Goal: Transaction & Acquisition: Purchase product/service

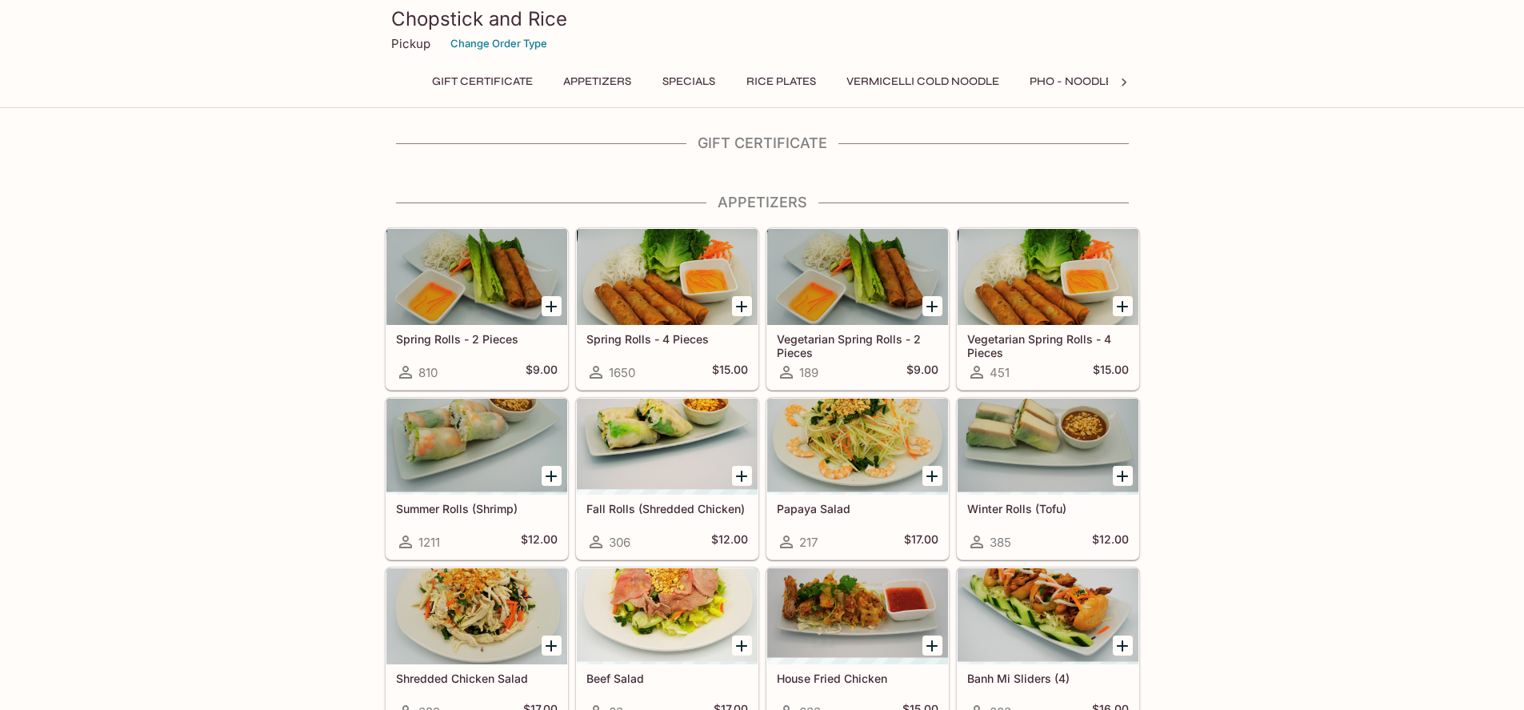
click at [1124, 86] on icon at bounding box center [1124, 82] width 16 height 16
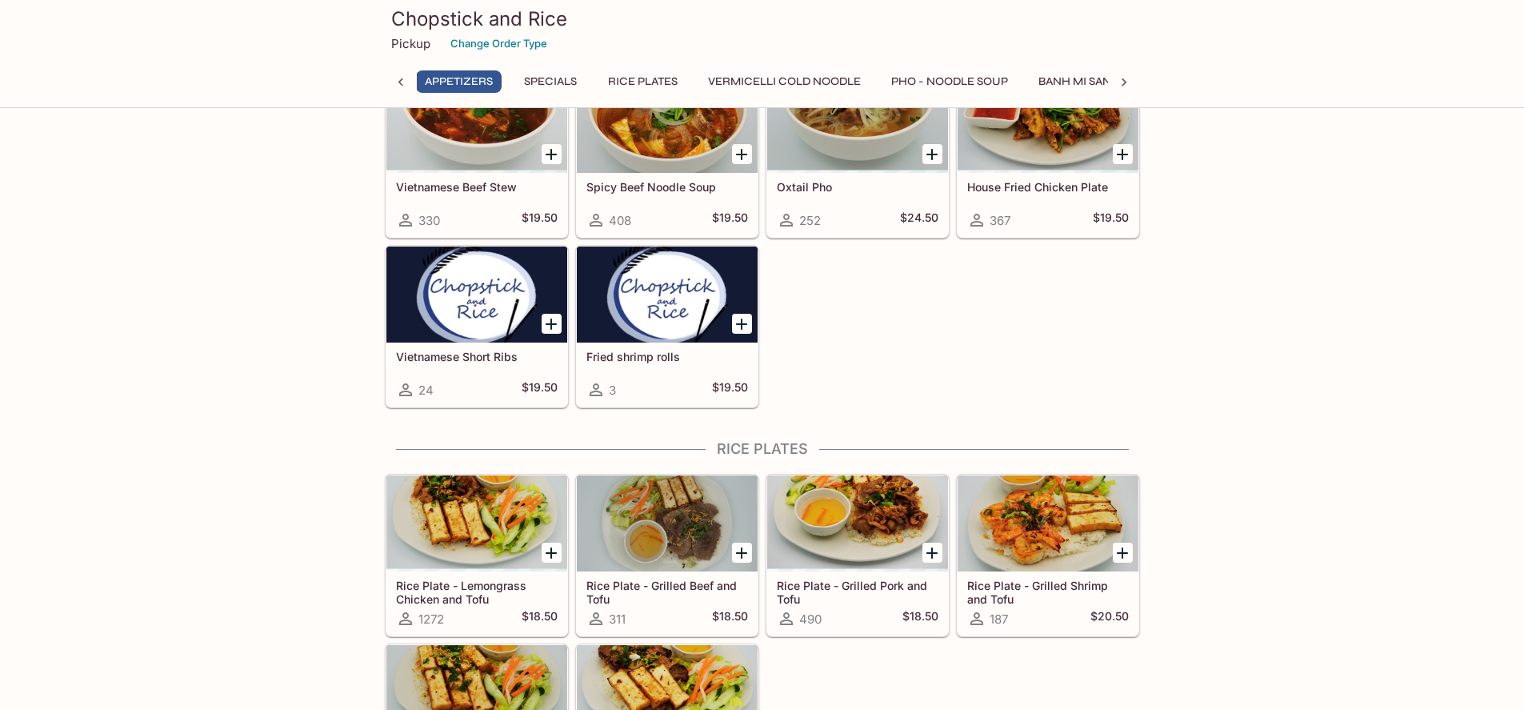
scroll to position [480, 0]
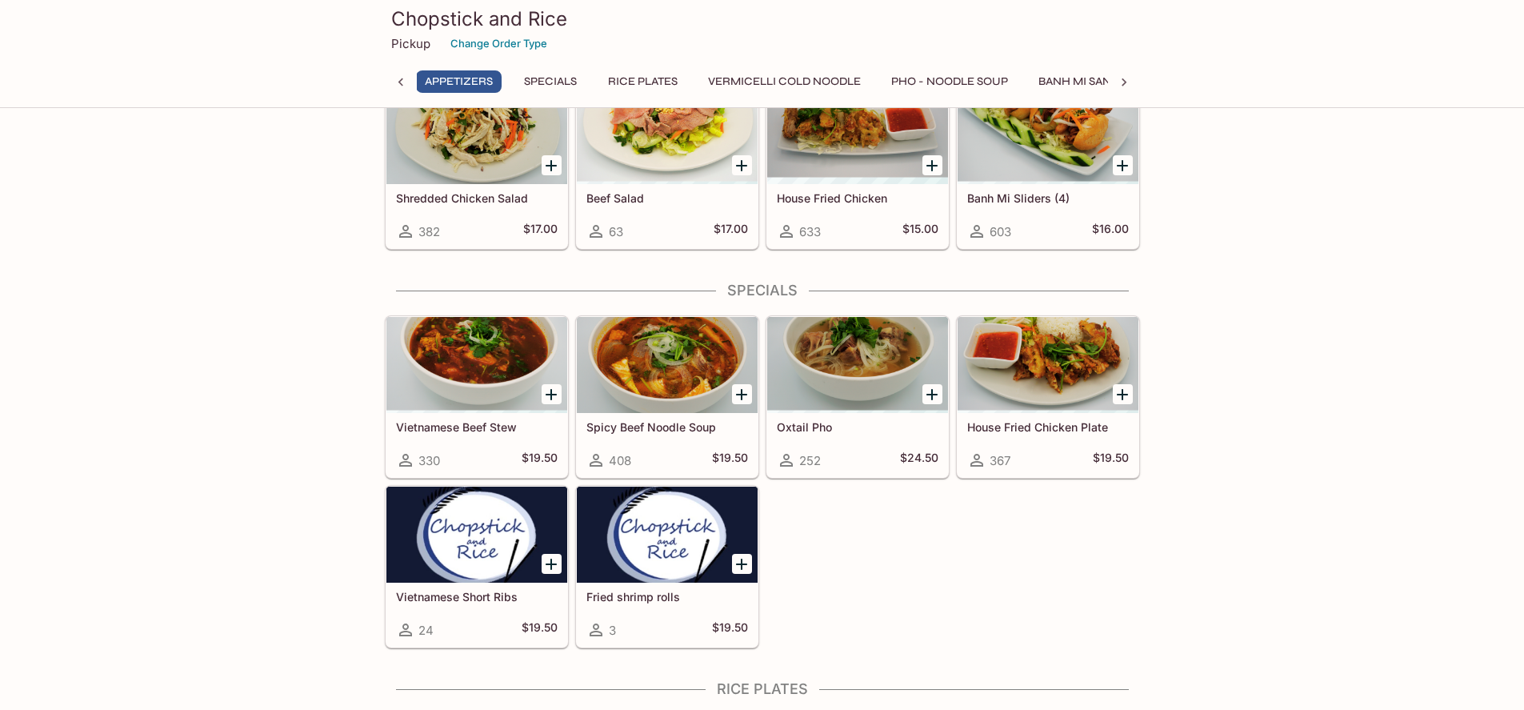
click at [450, 374] on div at bounding box center [476, 365] width 181 height 96
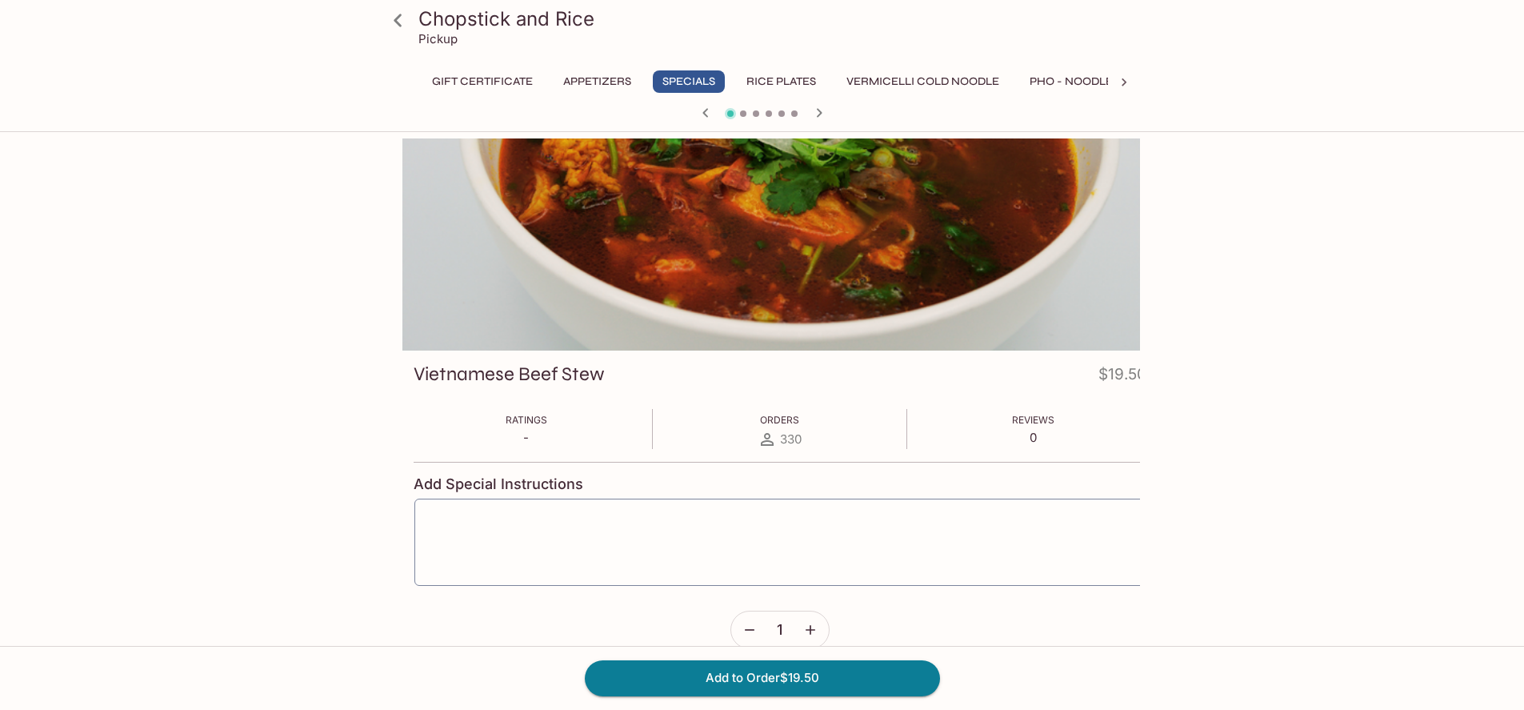
drag, startPoint x: 721, startPoint y: 253, endPoint x: 815, endPoint y: 336, distance: 125.8
click at [798, 336] on div at bounding box center [779, 244] width 755 height 212
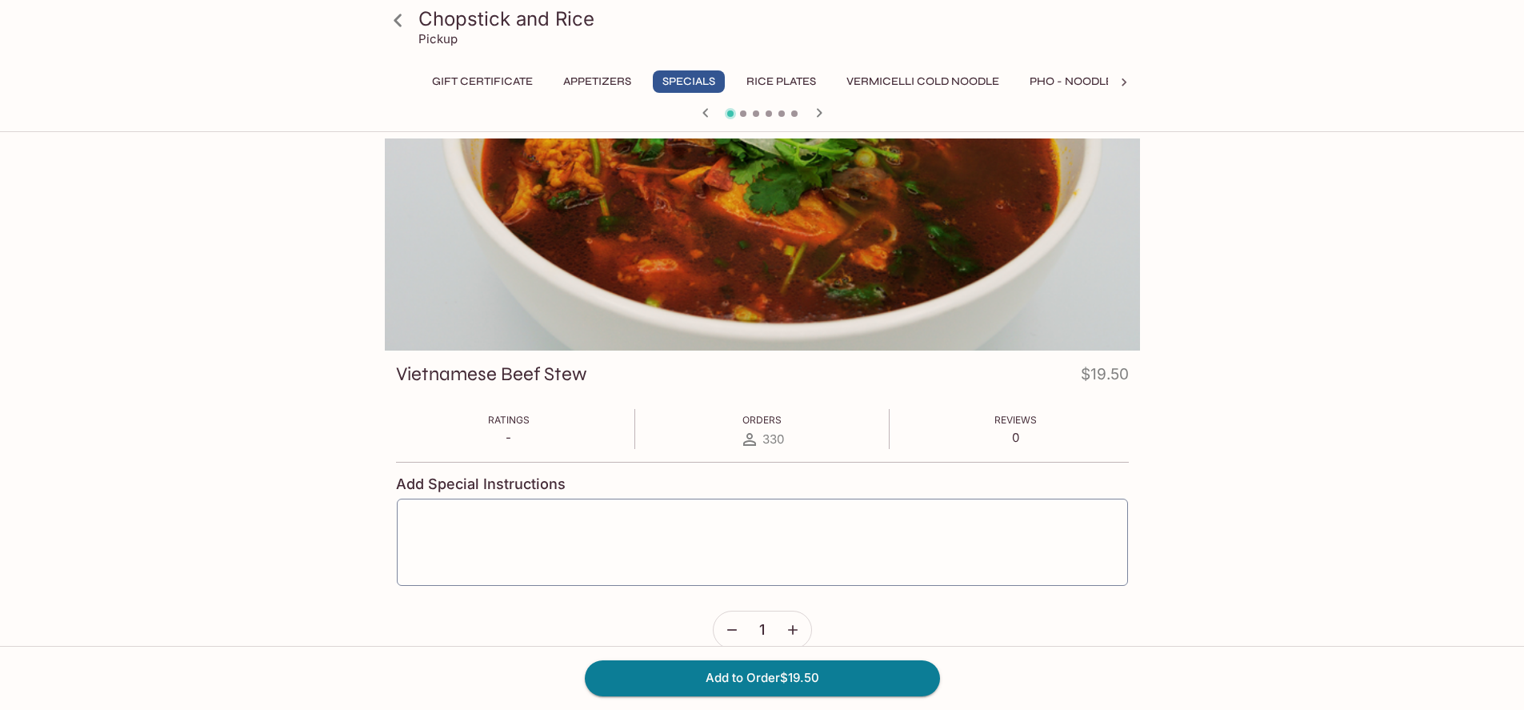
click at [818, 115] on icon "button" at bounding box center [819, 112] width 6 height 9
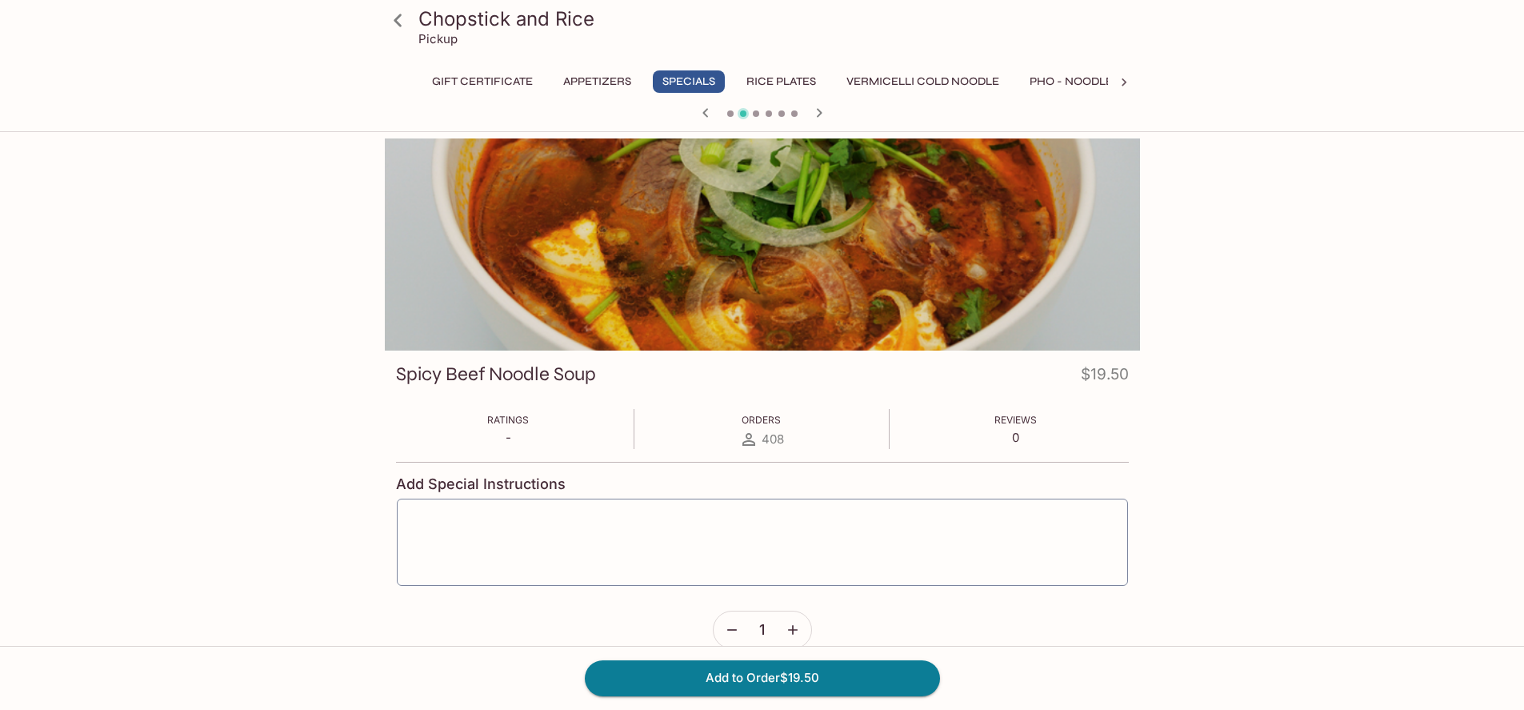
click at [705, 110] on icon "button" at bounding box center [705, 112] width 6 height 9
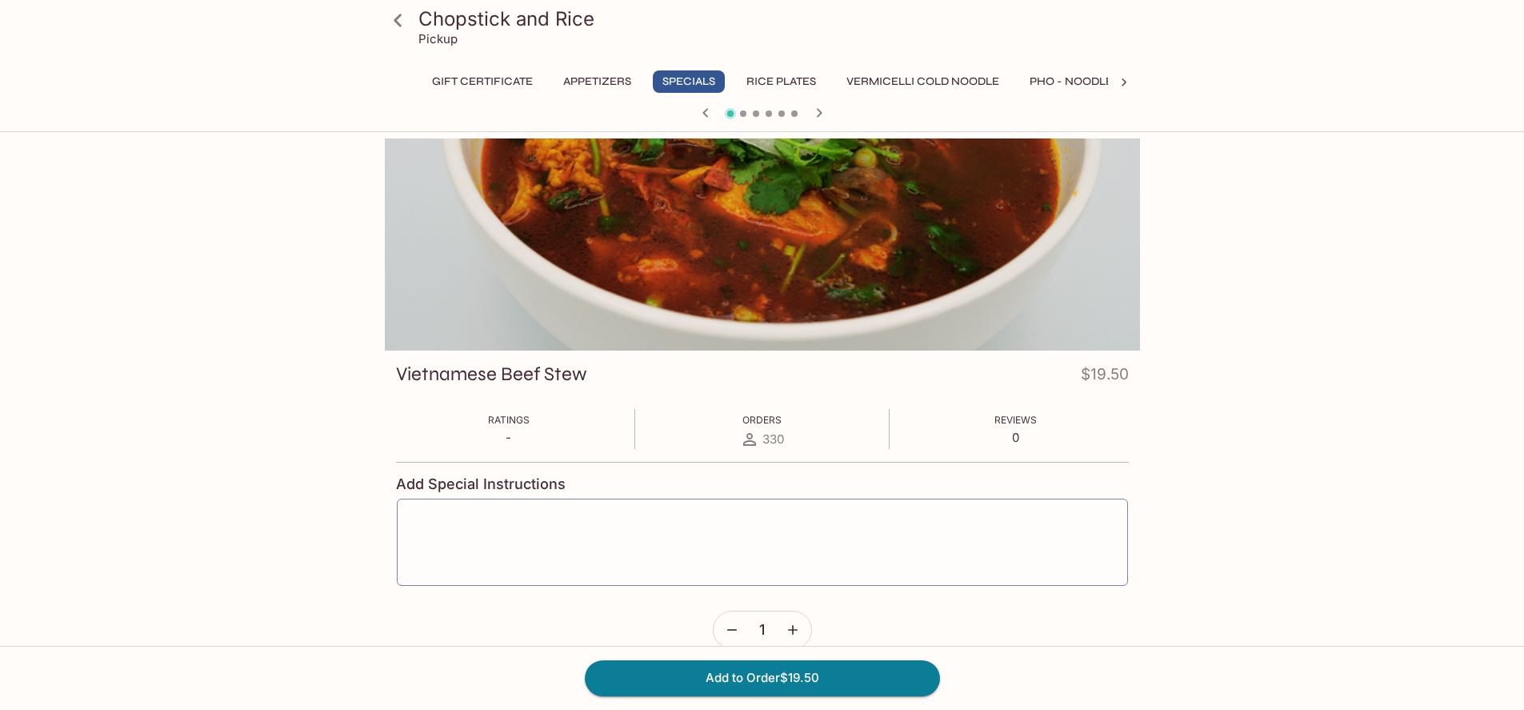
click at [821, 116] on icon "button" at bounding box center [819, 112] width 19 height 19
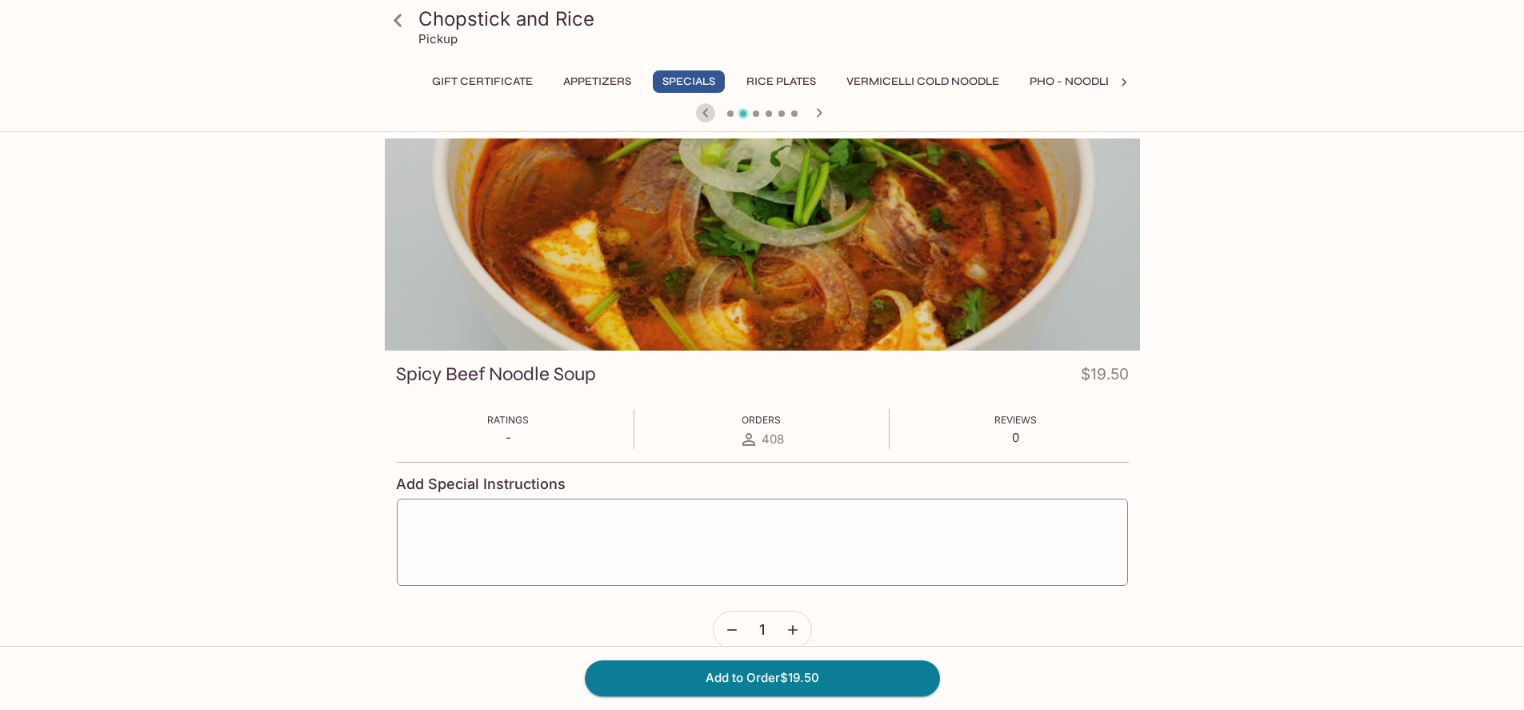
click at [702, 114] on icon "button" at bounding box center [705, 112] width 19 height 19
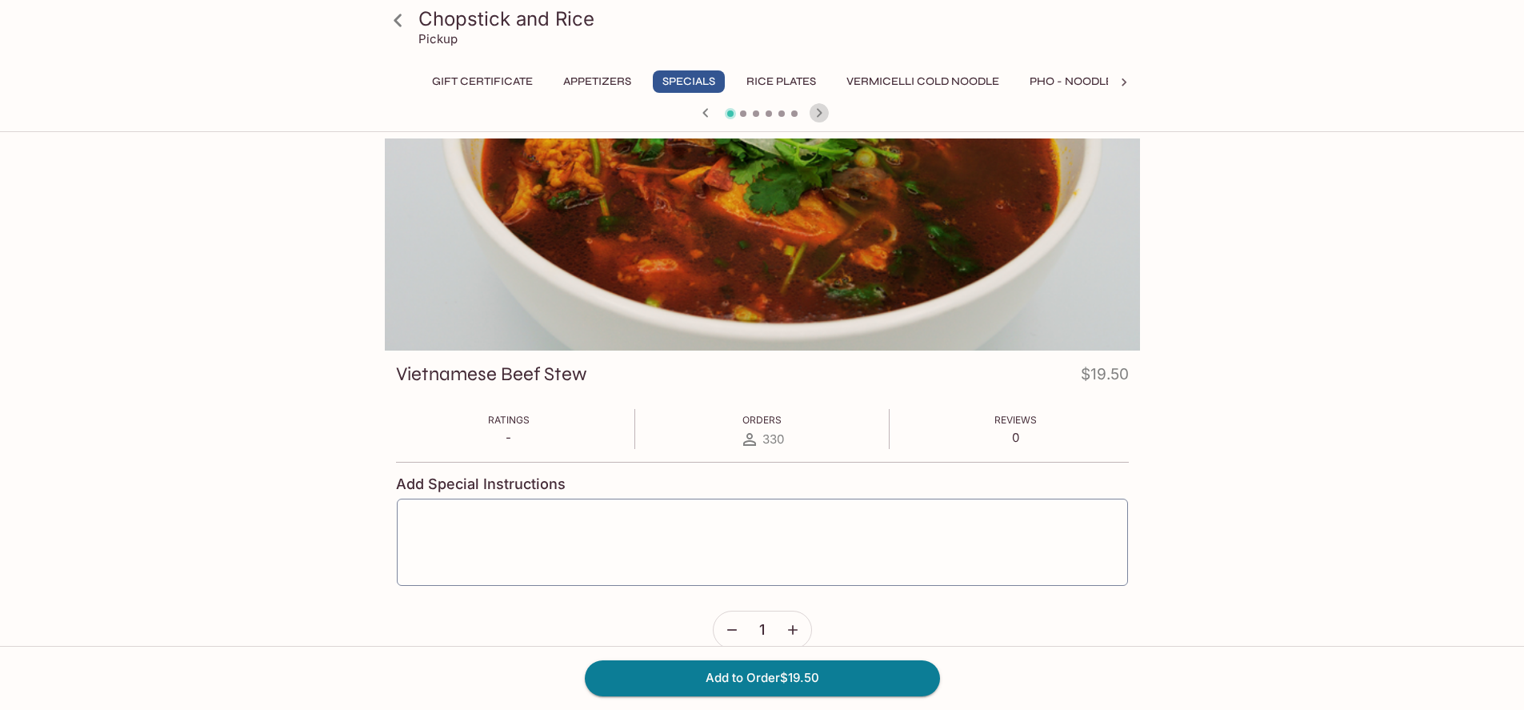
click at [825, 109] on icon "button" at bounding box center [819, 112] width 19 height 19
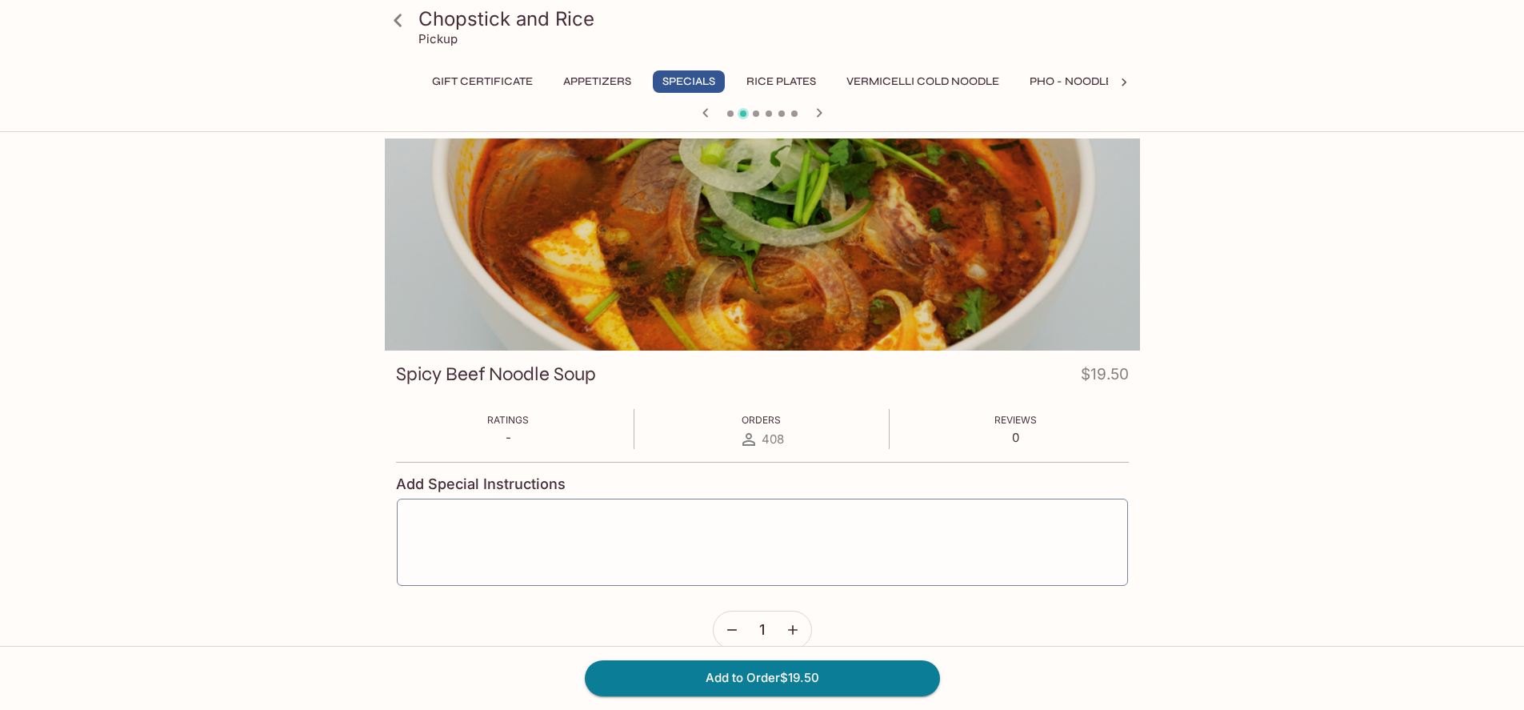
click at [815, 117] on icon "button" at bounding box center [819, 112] width 19 height 19
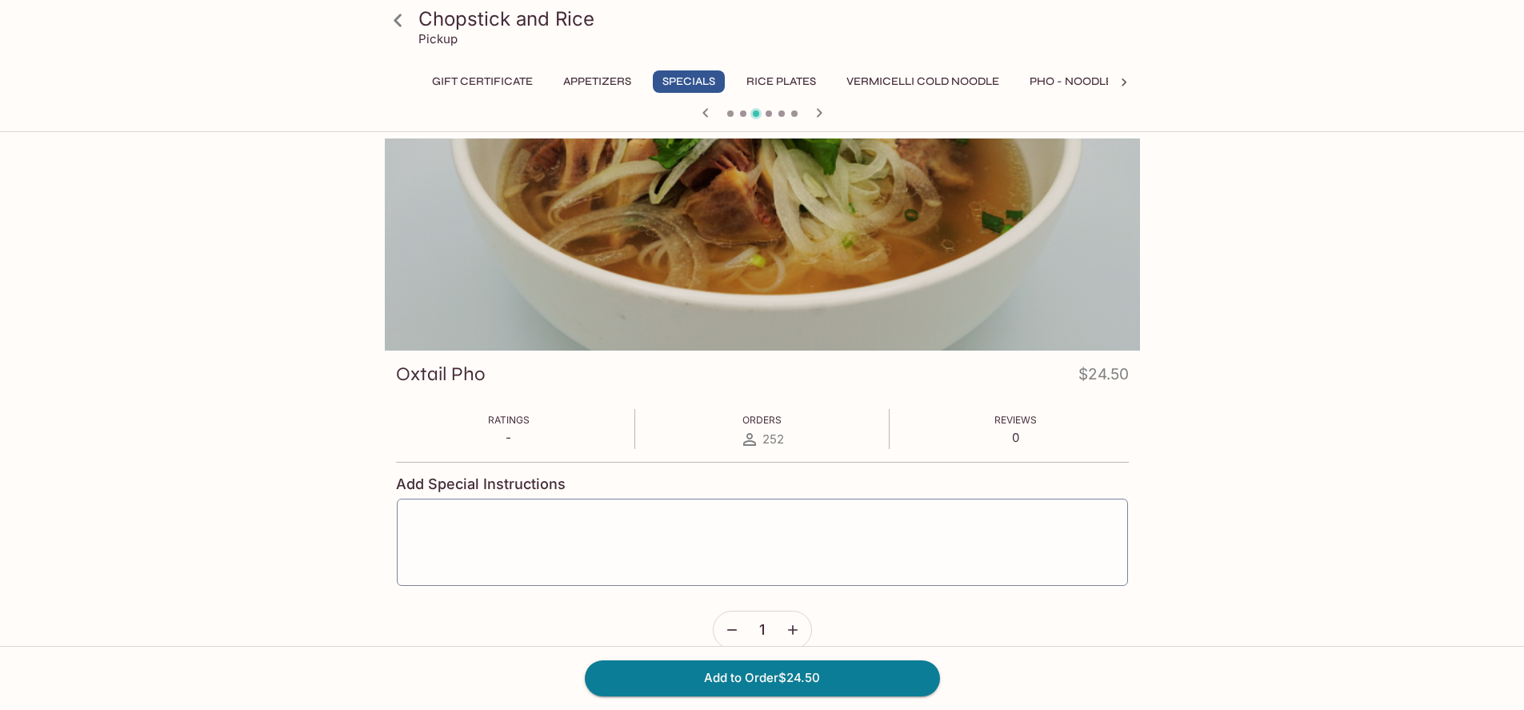
click at [698, 116] on icon "button" at bounding box center [705, 112] width 19 height 19
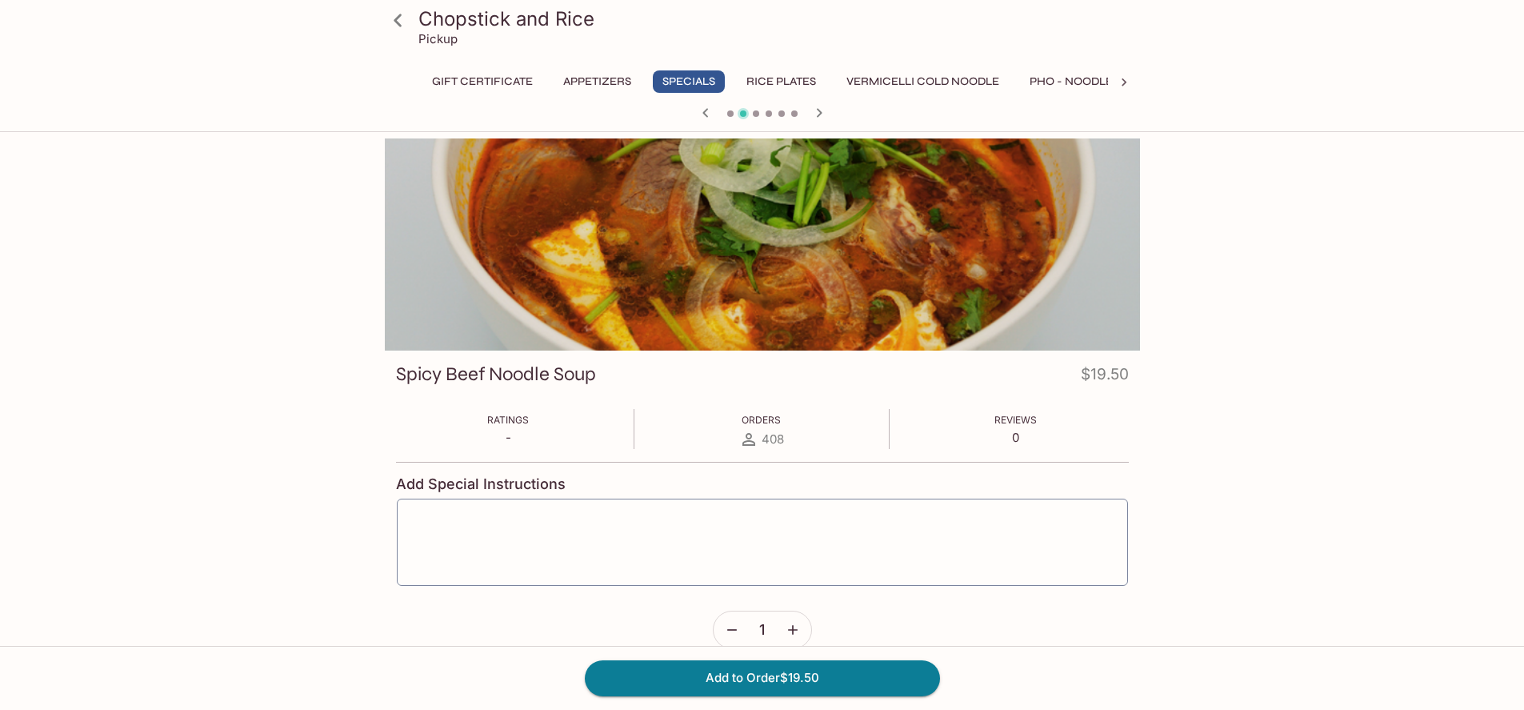
click at [702, 114] on icon "button" at bounding box center [705, 112] width 19 height 19
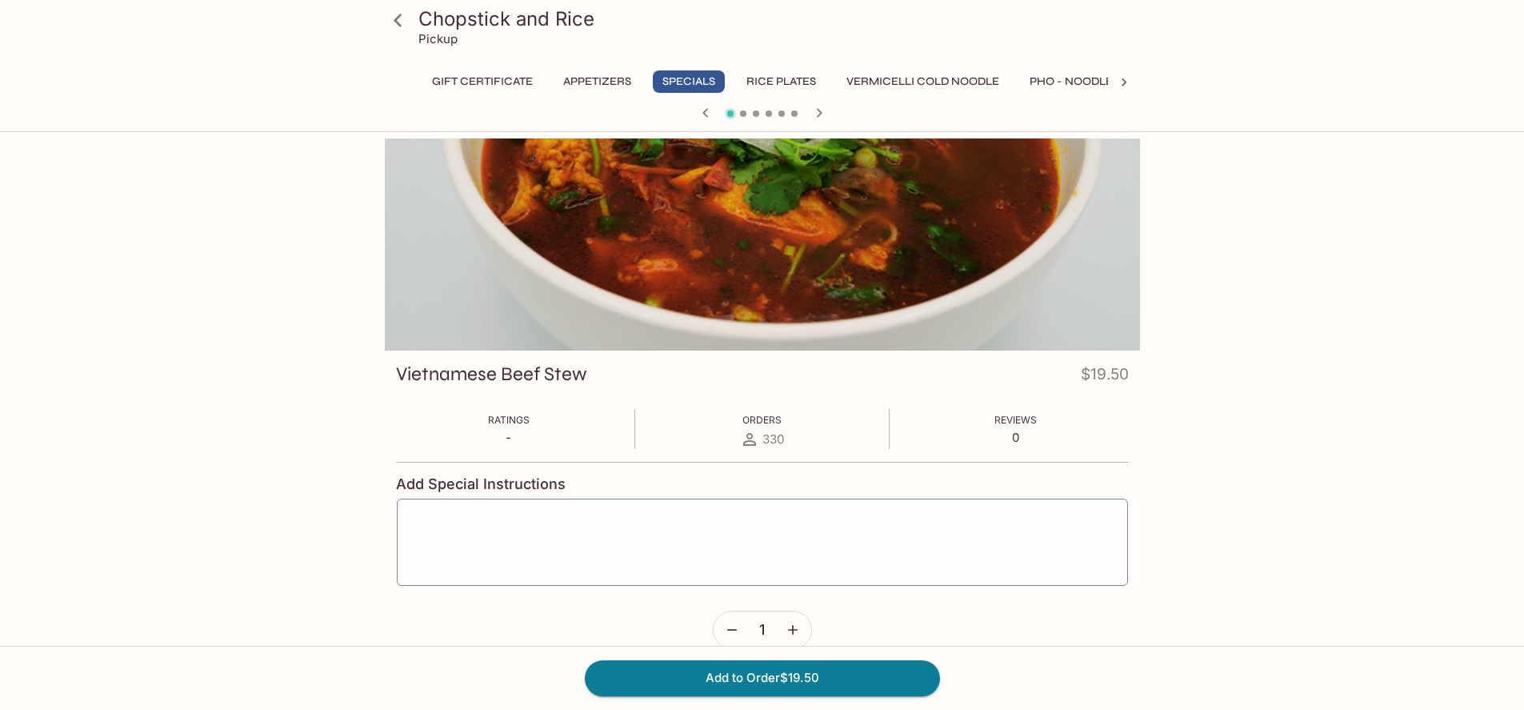
click at [812, 114] on icon "button" at bounding box center [819, 112] width 19 height 19
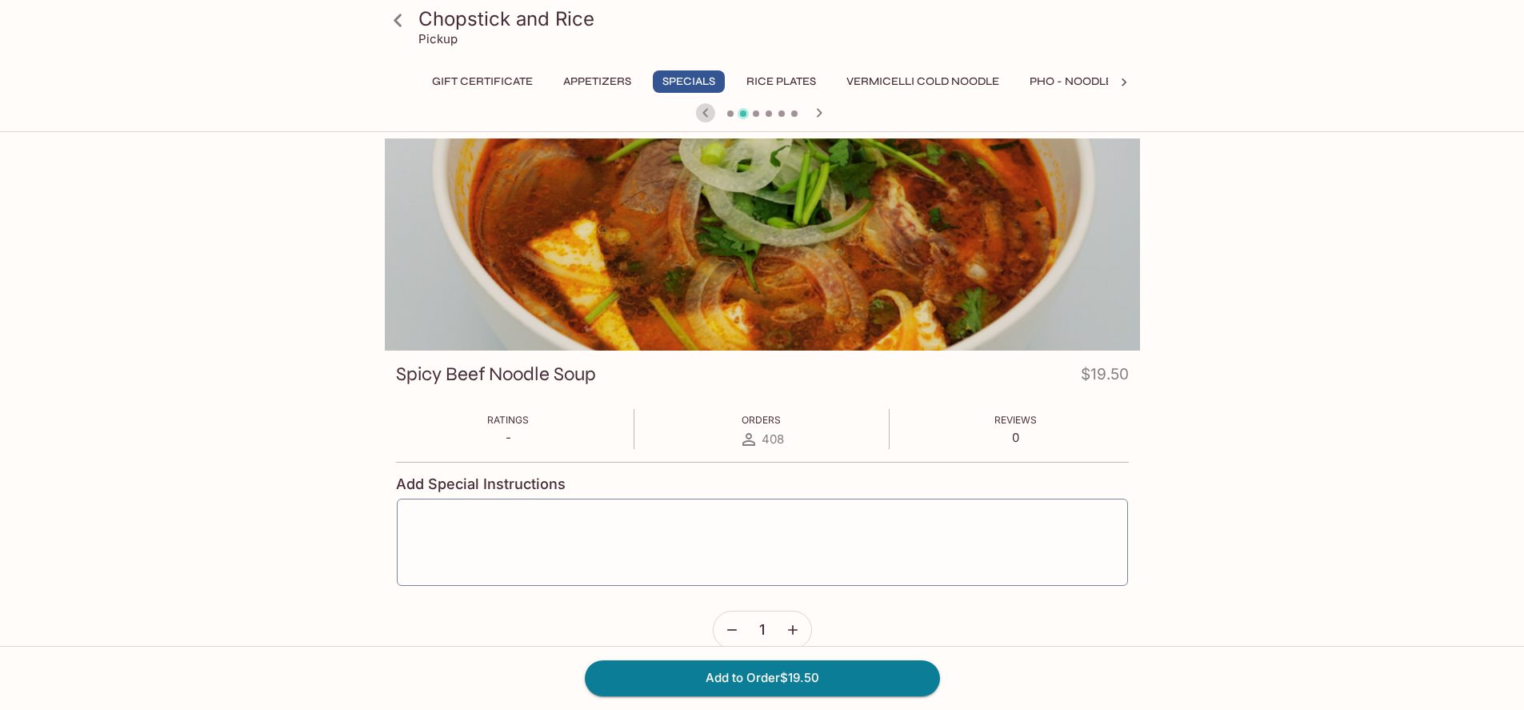
click at [702, 113] on icon "button" at bounding box center [705, 112] width 6 height 9
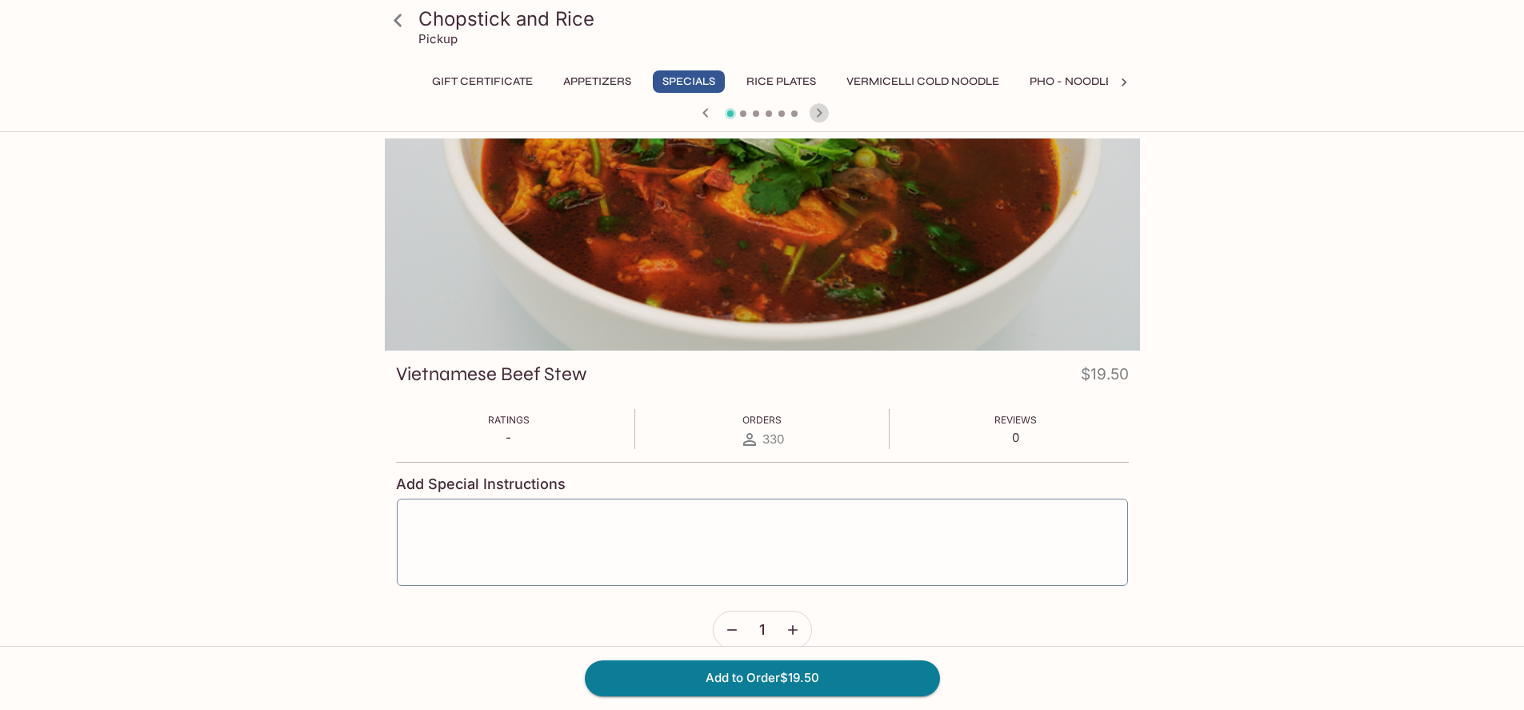
click at [826, 110] on icon "button" at bounding box center [819, 112] width 19 height 19
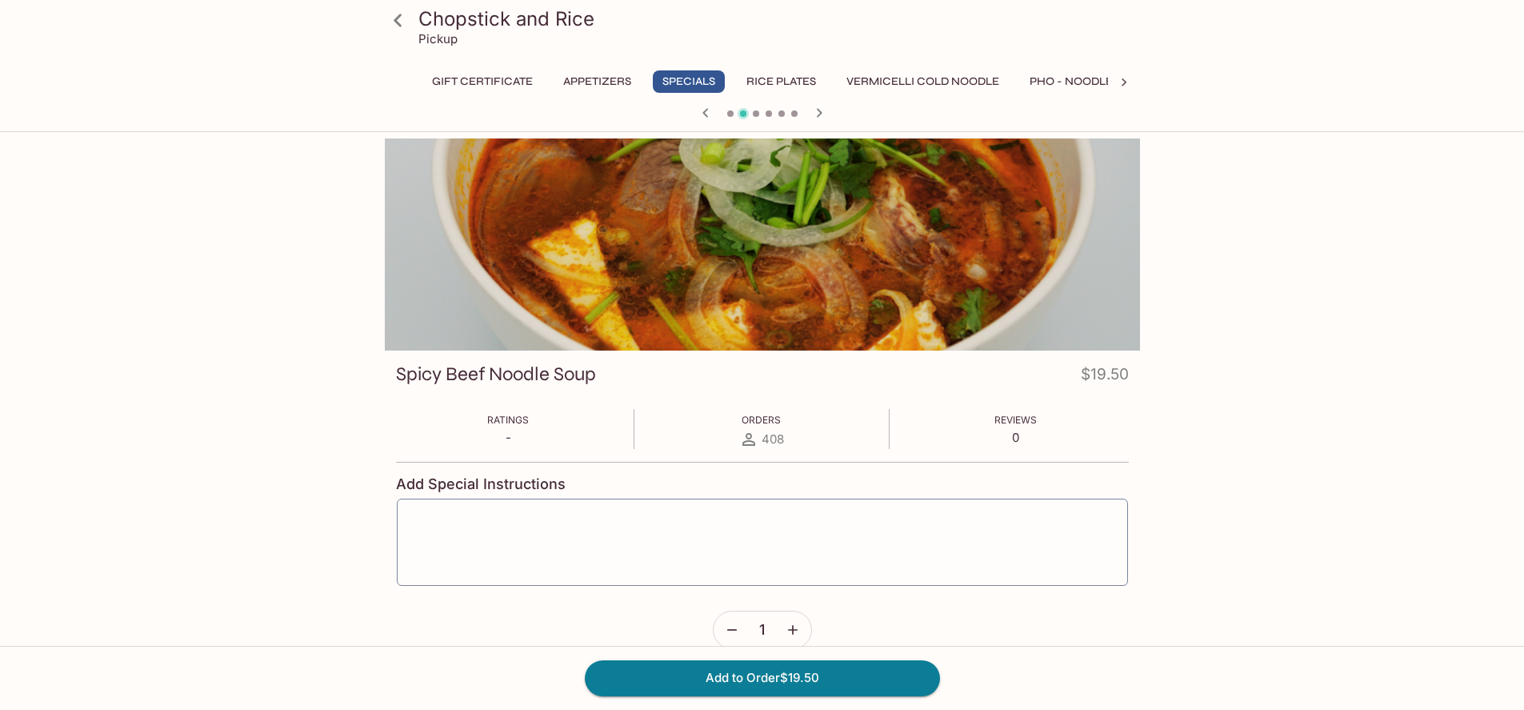
click at [704, 114] on icon "button" at bounding box center [705, 112] width 6 height 9
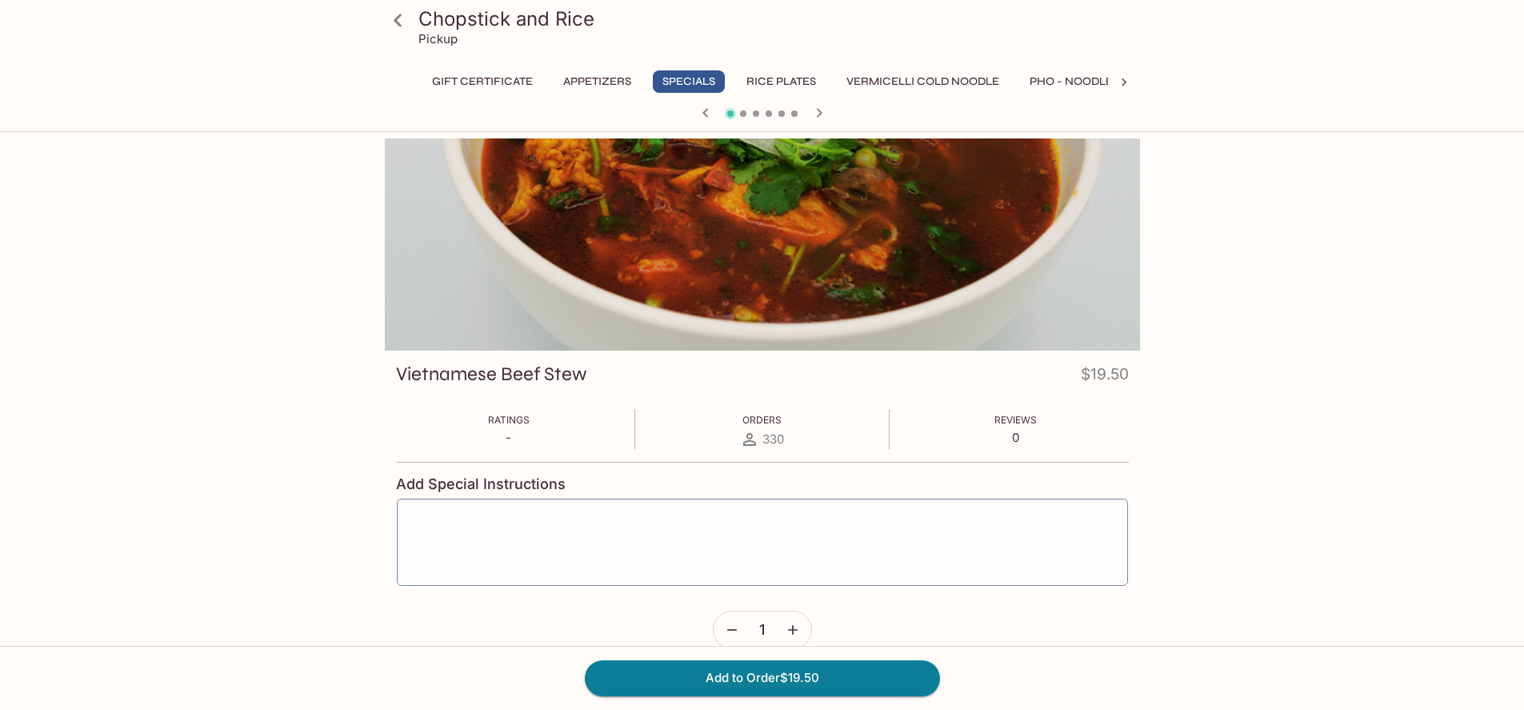
click at [817, 103] on icon "button" at bounding box center [819, 112] width 19 height 19
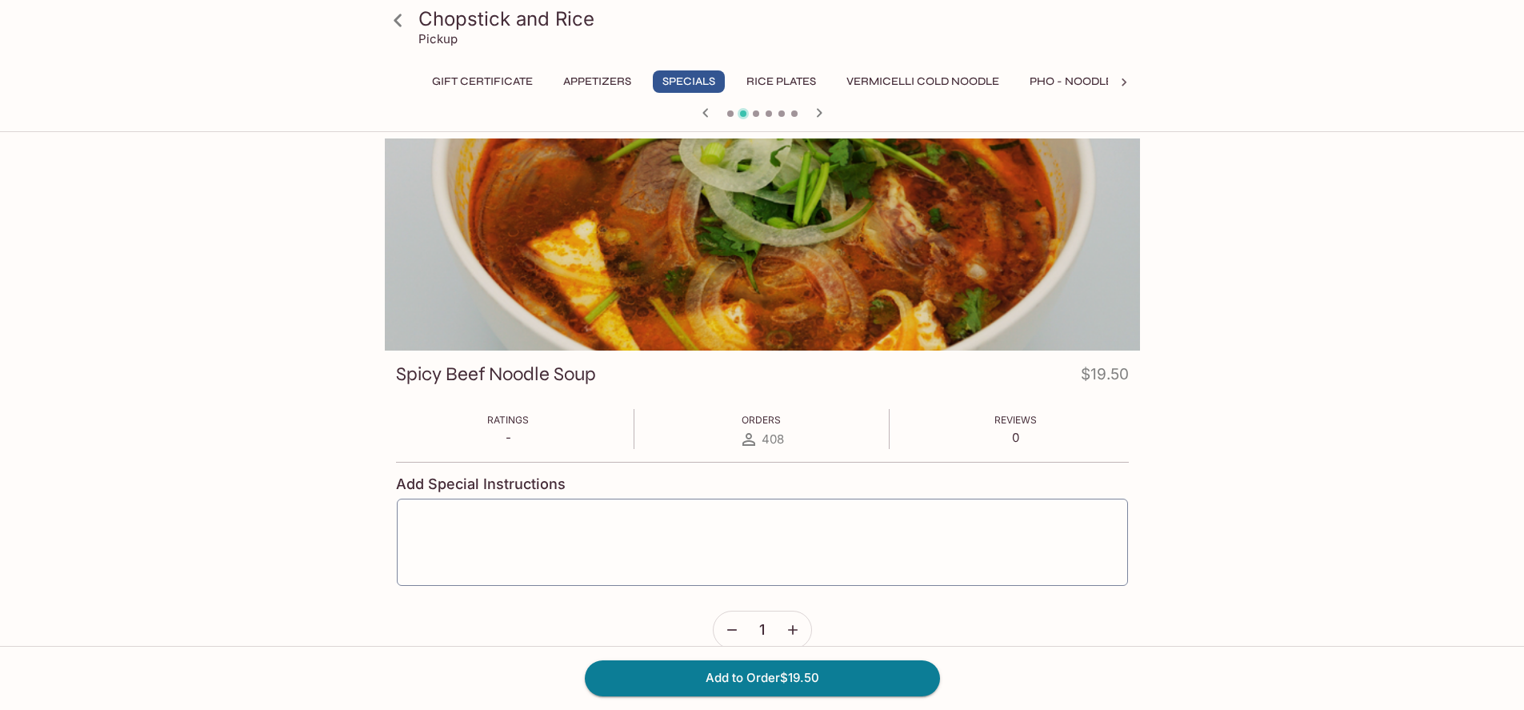
click at [711, 114] on icon "button" at bounding box center [705, 112] width 19 height 19
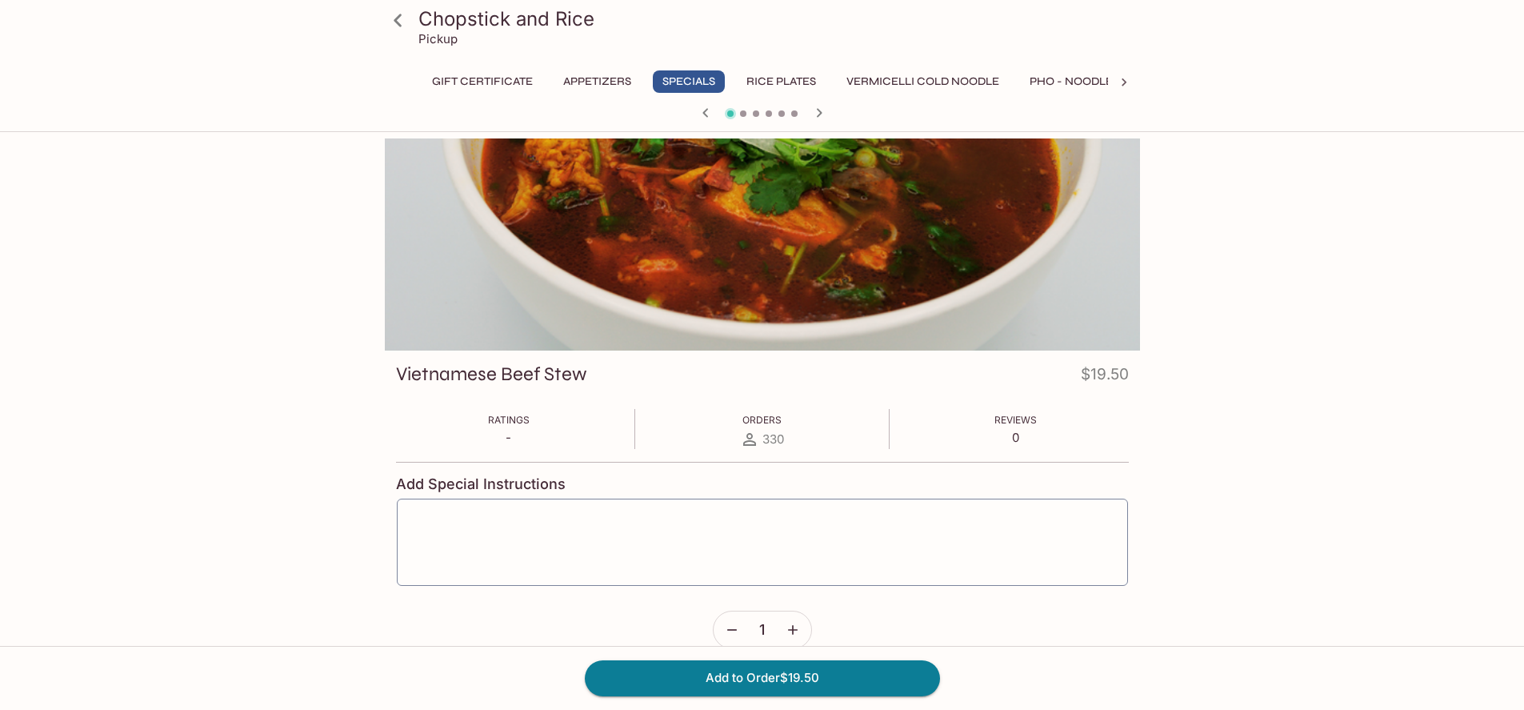
click at [984, 74] on button "Vermicelli Cold Noodle" at bounding box center [923, 81] width 170 height 22
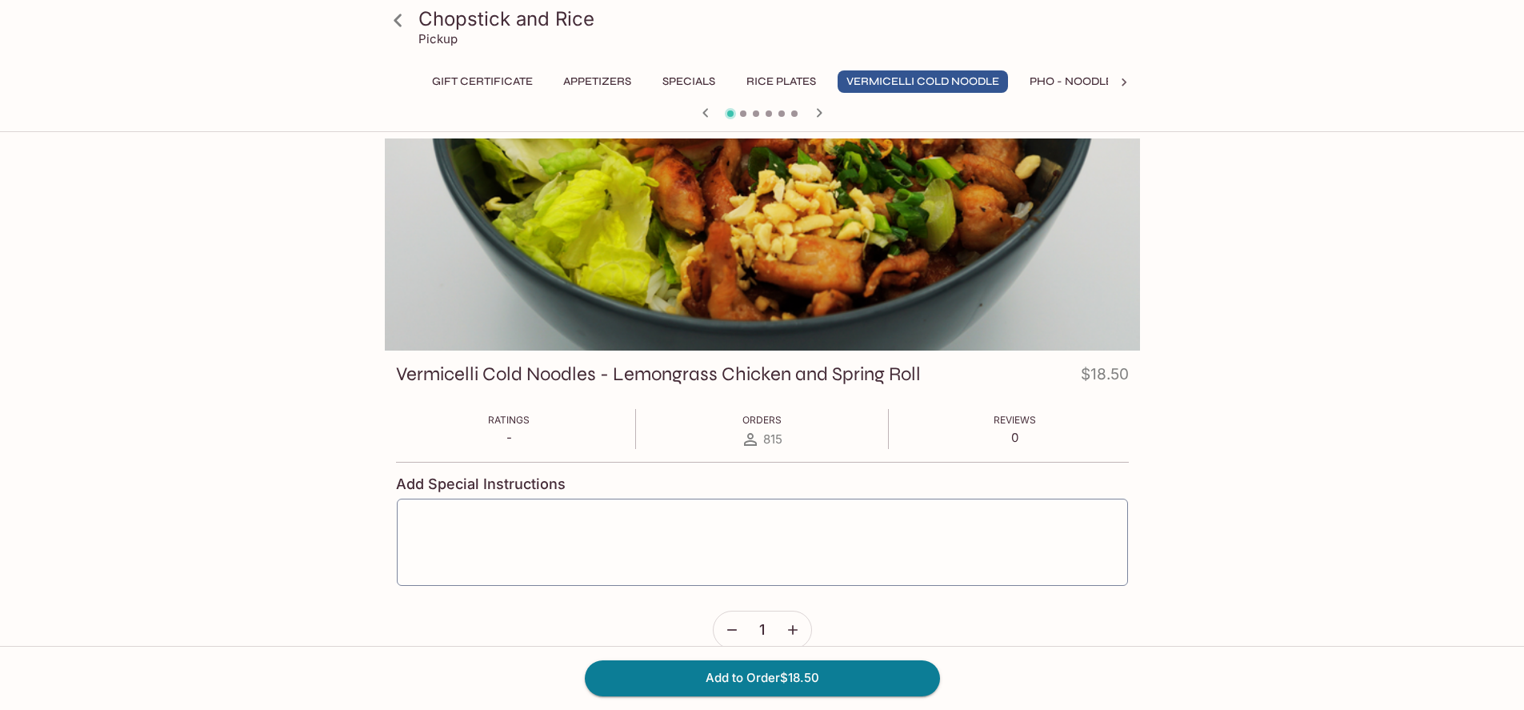
click at [1088, 80] on button "Pho - Noodle Soup" at bounding box center [1088, 81] width 134 height 22
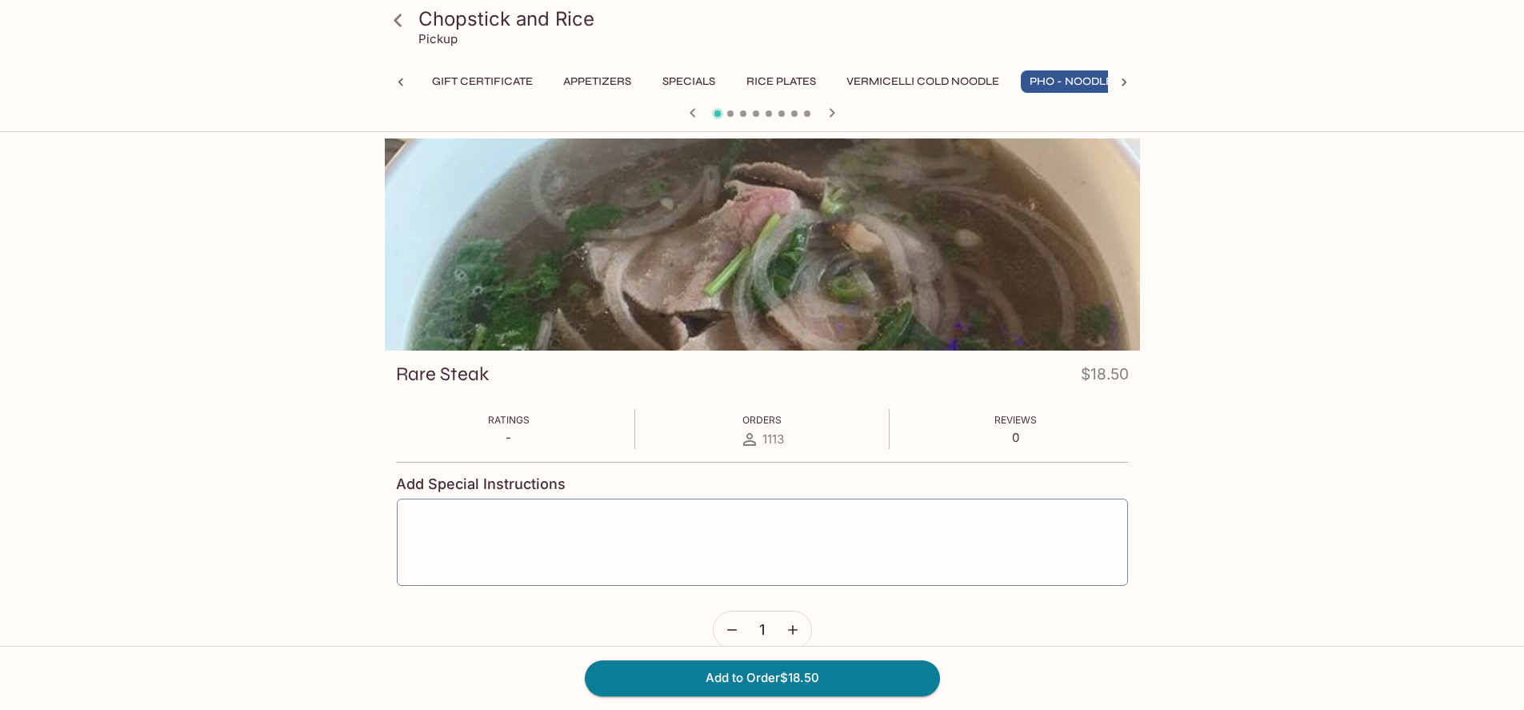
scroll to position [0, 54]
click at [618, 65] on div "Chopstick and Rice Pickup Gift Certificate Appetizers Specials Rice Plates Verm…" at bounding box center [762, 63] width 768 height 126
click at [627, 74] on button "Specials" at bounding box center [634, 81] width 72 height 22
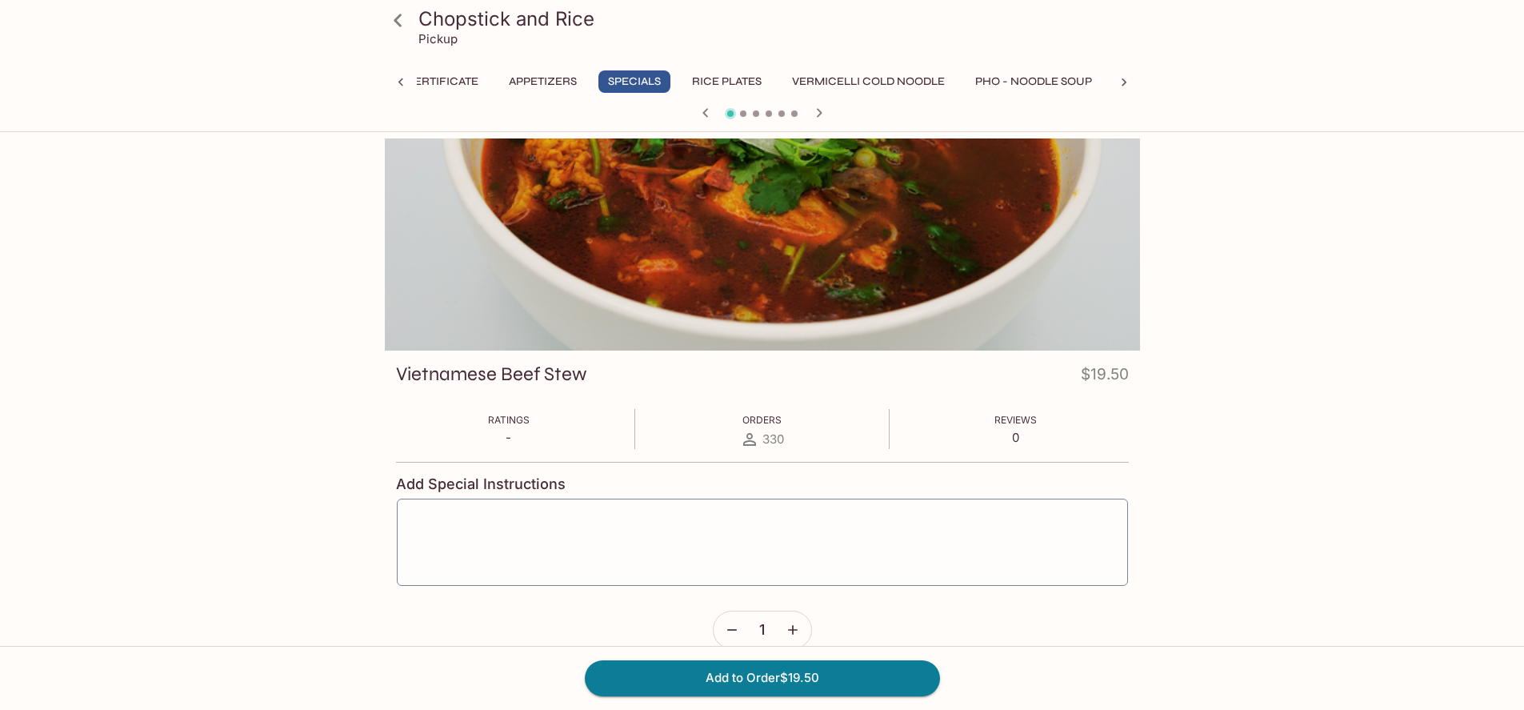
click at [822, 110] on icon "button" at bounding box center [819, 112] width 19 height 19
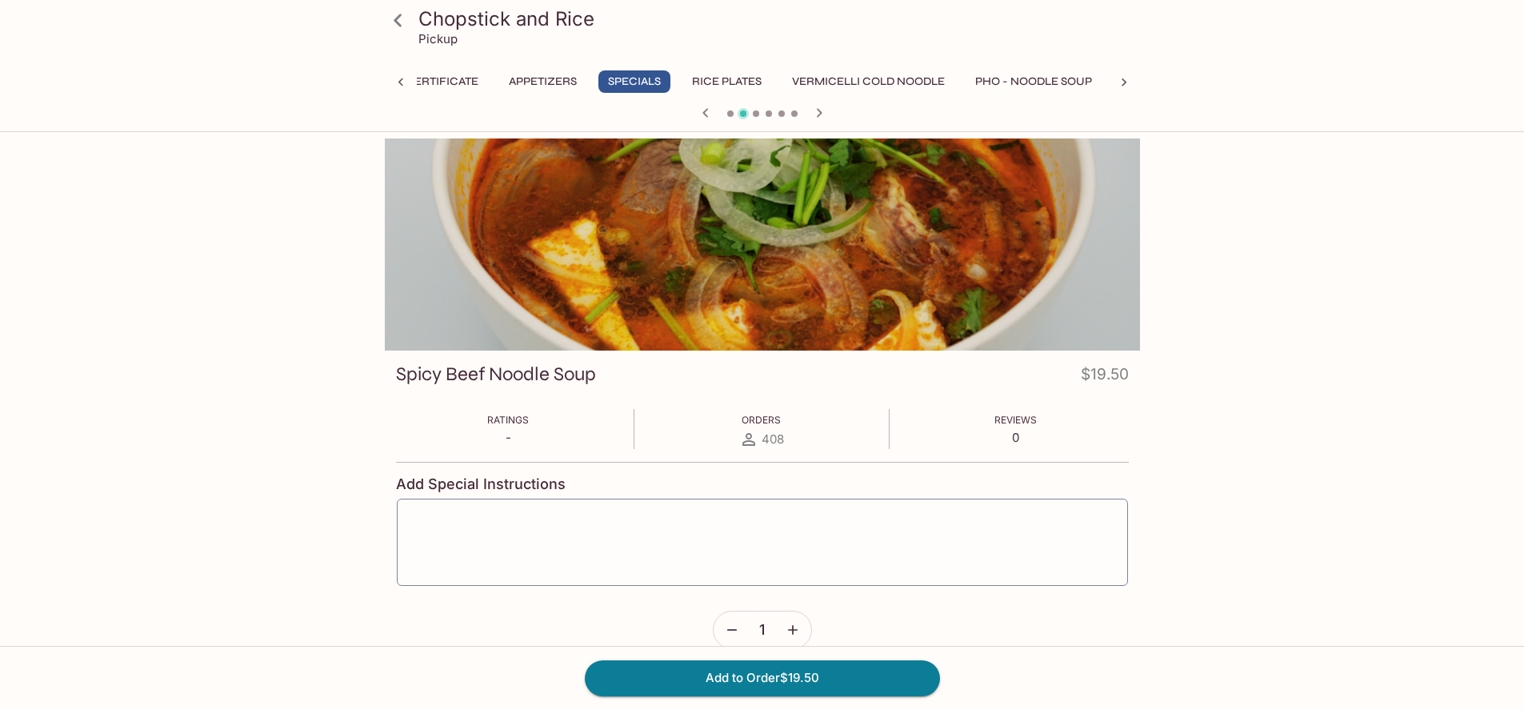
click at [696, 110] on icon "button" at bounding box center [705, 112] width 19 height 19
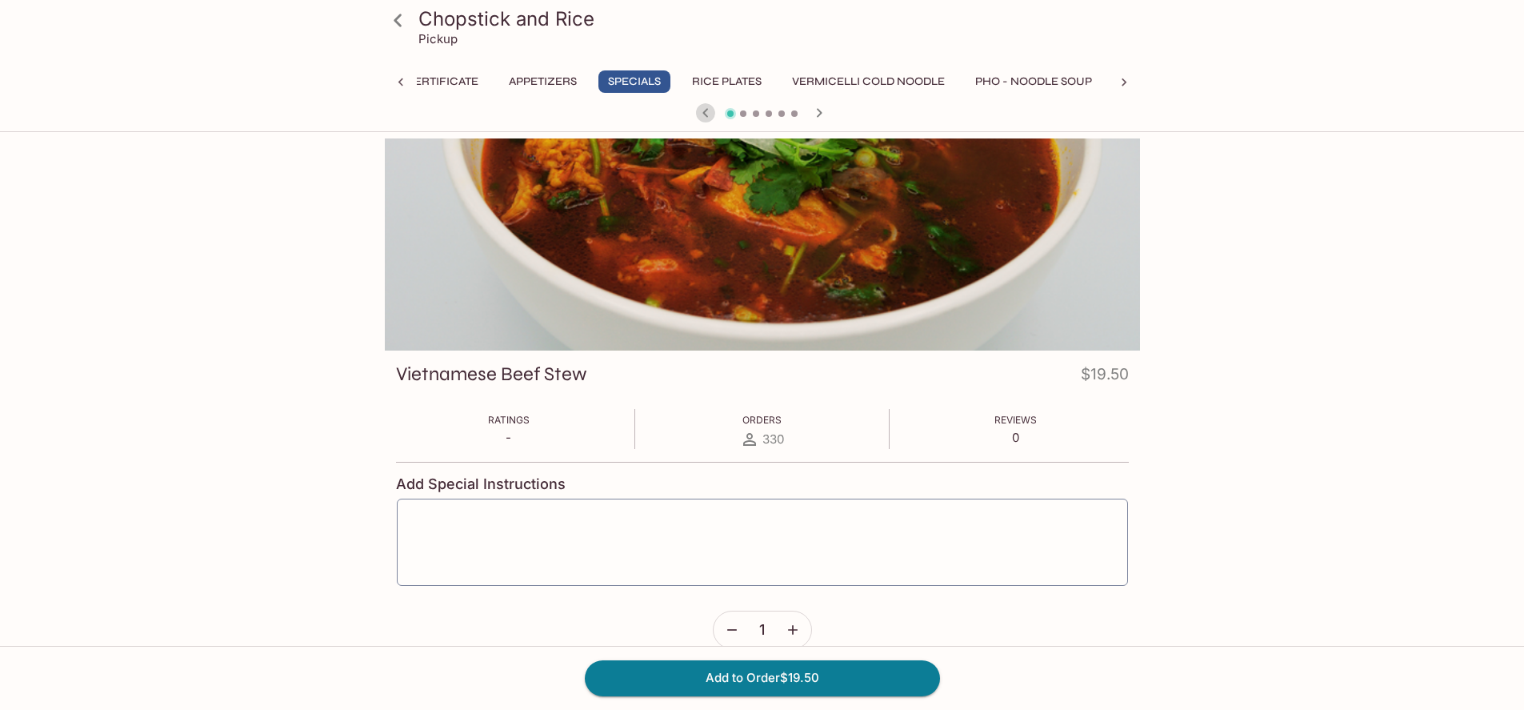
click at [552, 86] on button "Appetizers" at bounding box center [543, 81] width 86 height 22
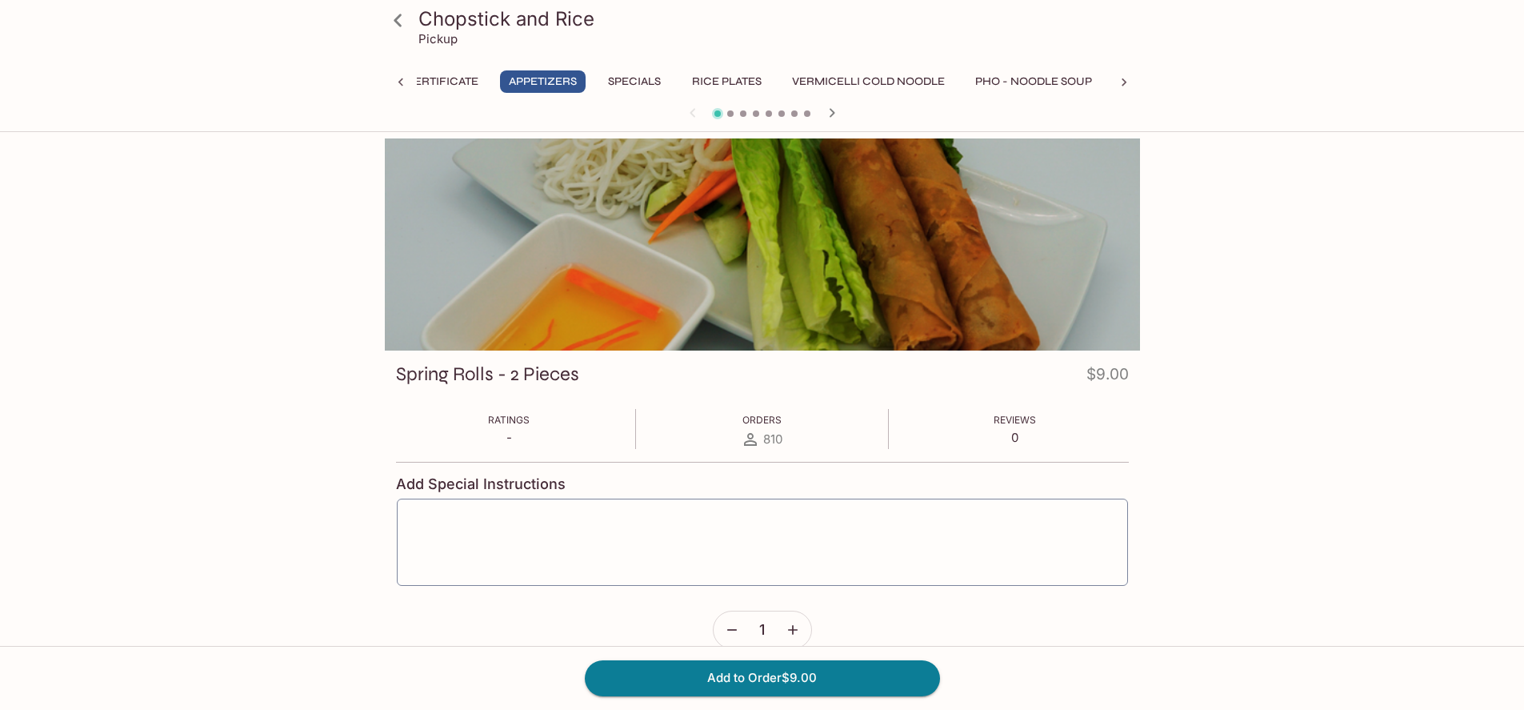
click at [833, 113] on icon "button" at bounding box center [832, 112] width 6 height 9
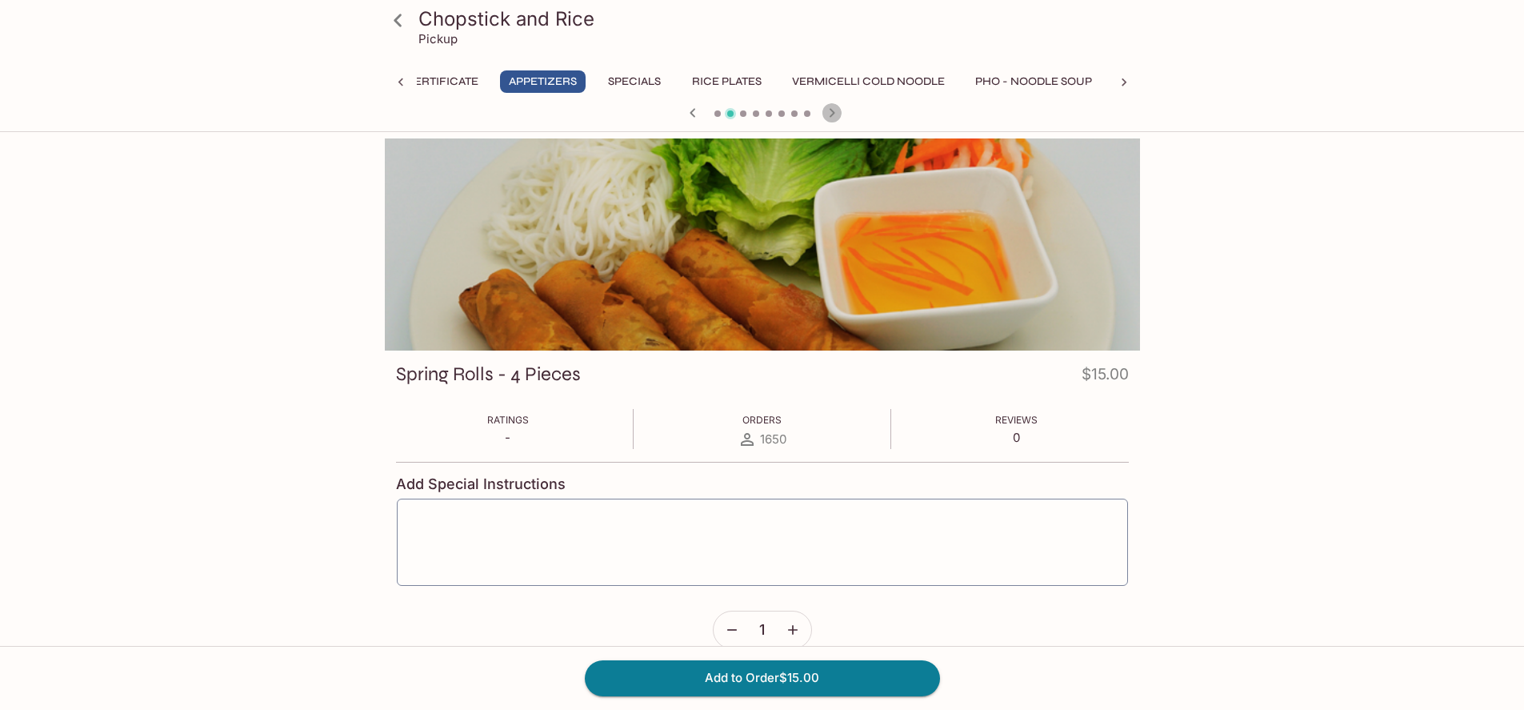
click at [833, 113] on icon "button" at bounding box center [832, 112] width 6 height 9
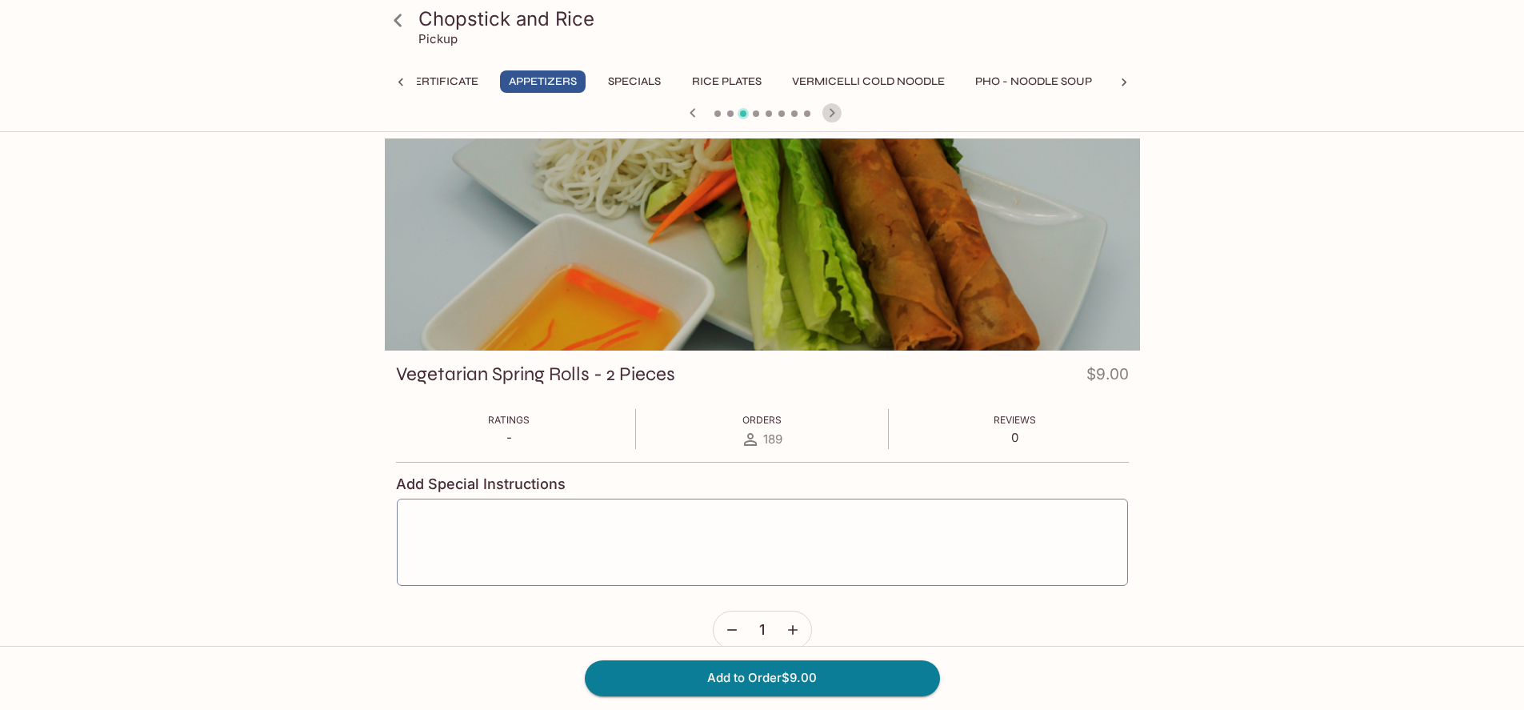
click at [833, 113] on icon "button" at bounding box center [832, 112] width 6 height 9
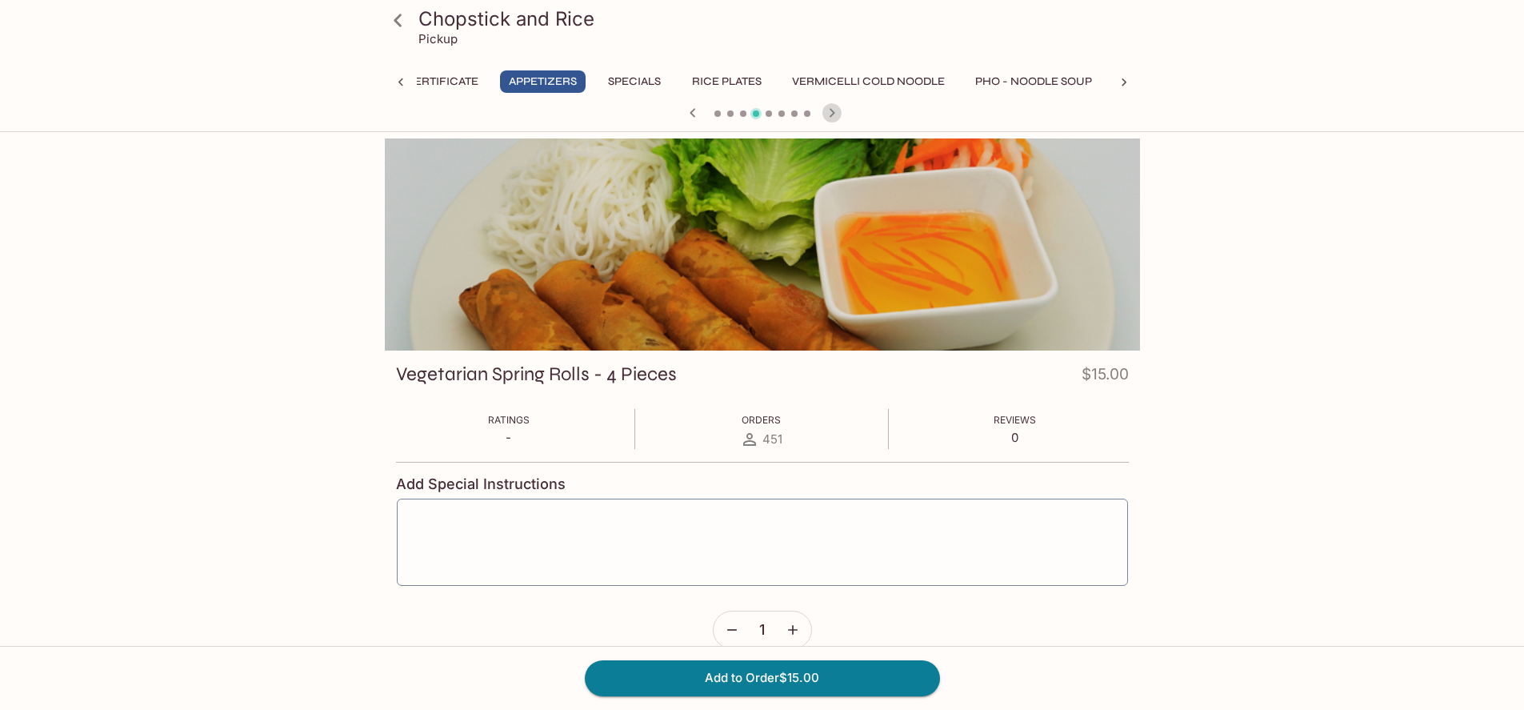
click at [833, 113] on icon "button" at bounding box center [832, 112] width 6 height 9
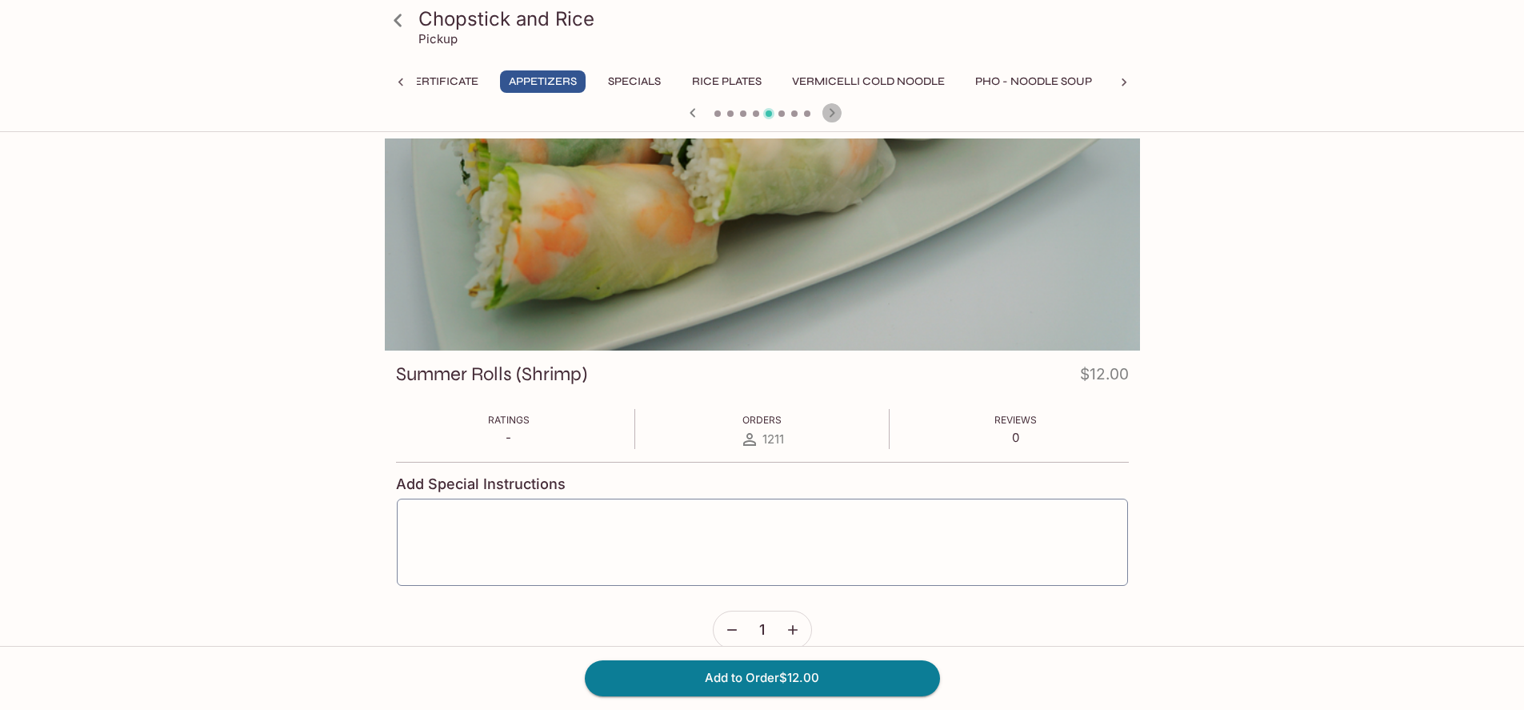
click at [833, 113] on icon "button" at bounding box center [832, 112] width 6 height 9
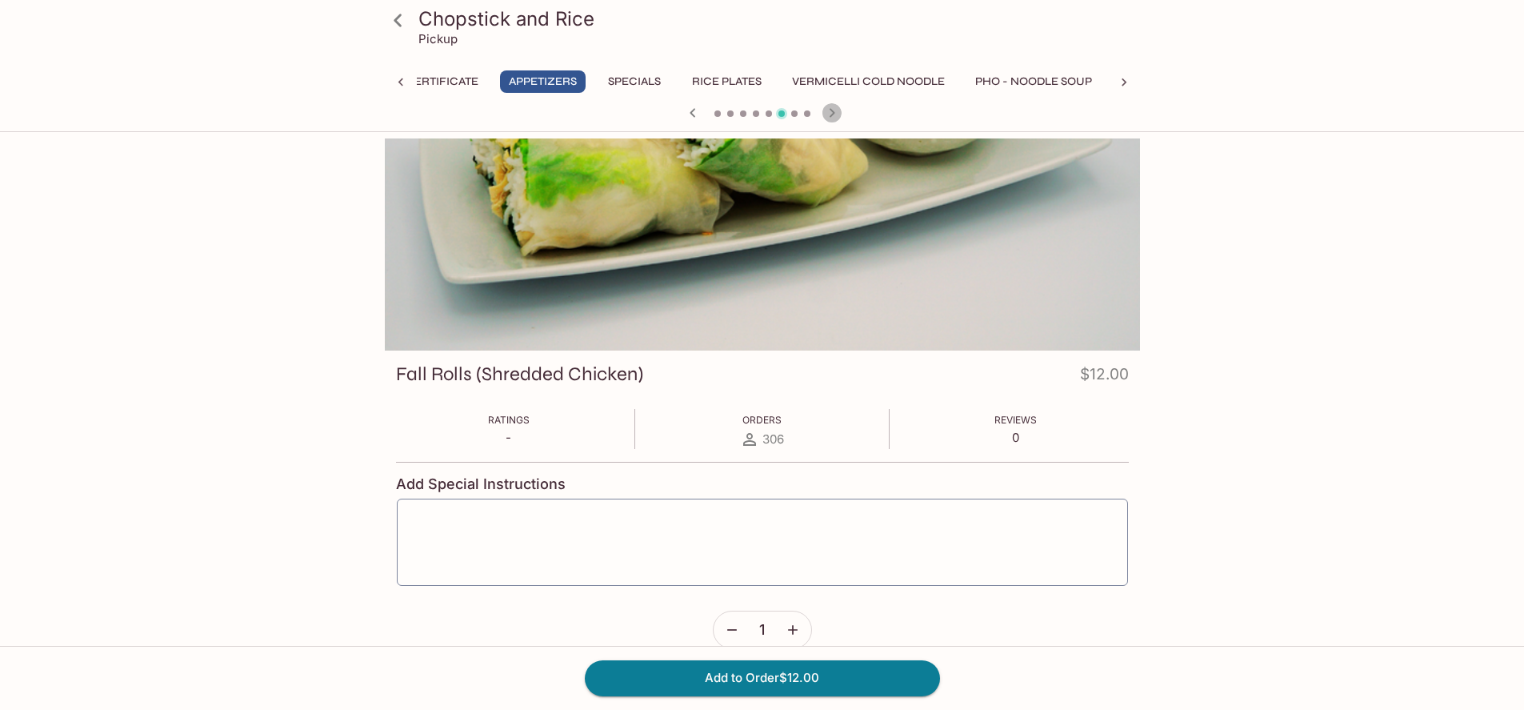
click at [833, 113] on icon "button" at bounding box center [832, 112] width 6 height 9
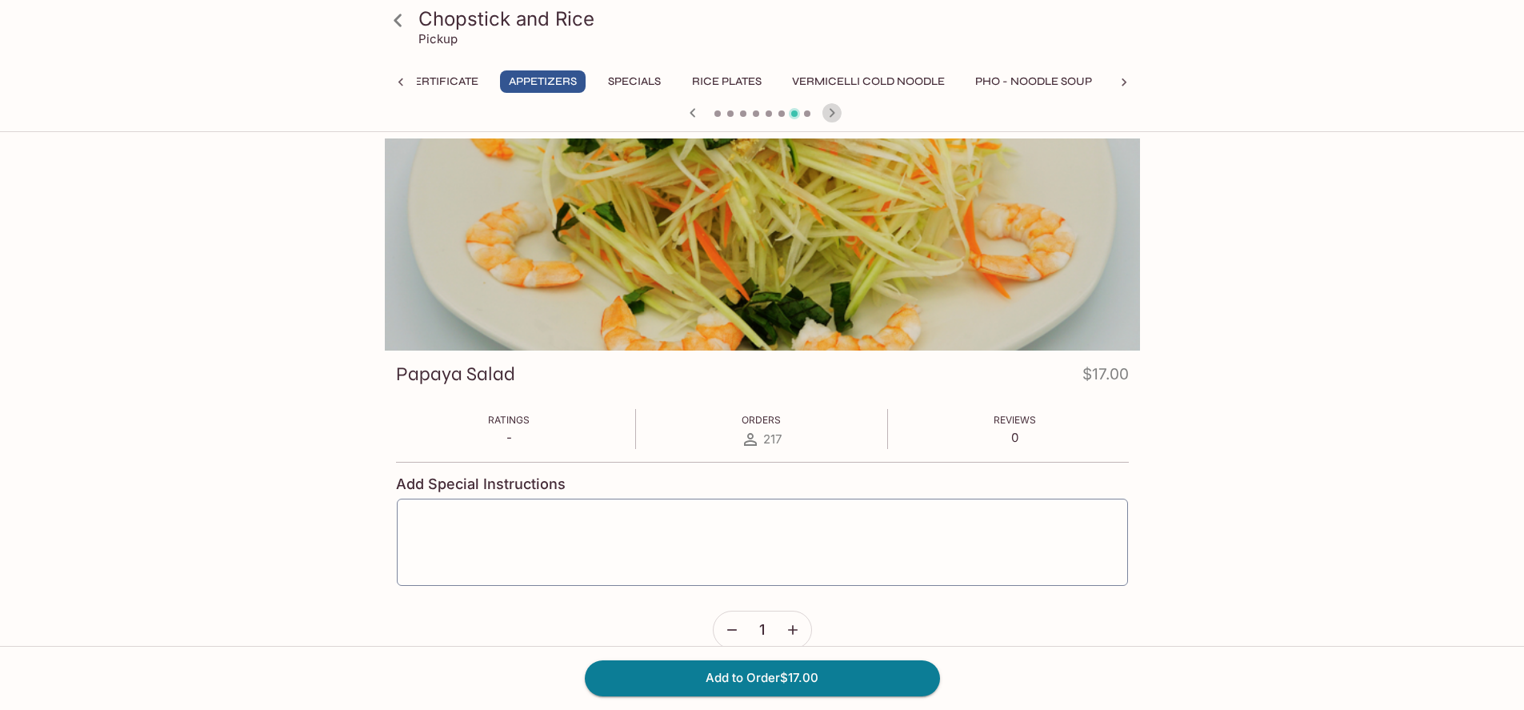
click at [833, 113] on icon "button" at bounding box center [832, 112] width 6 height 9
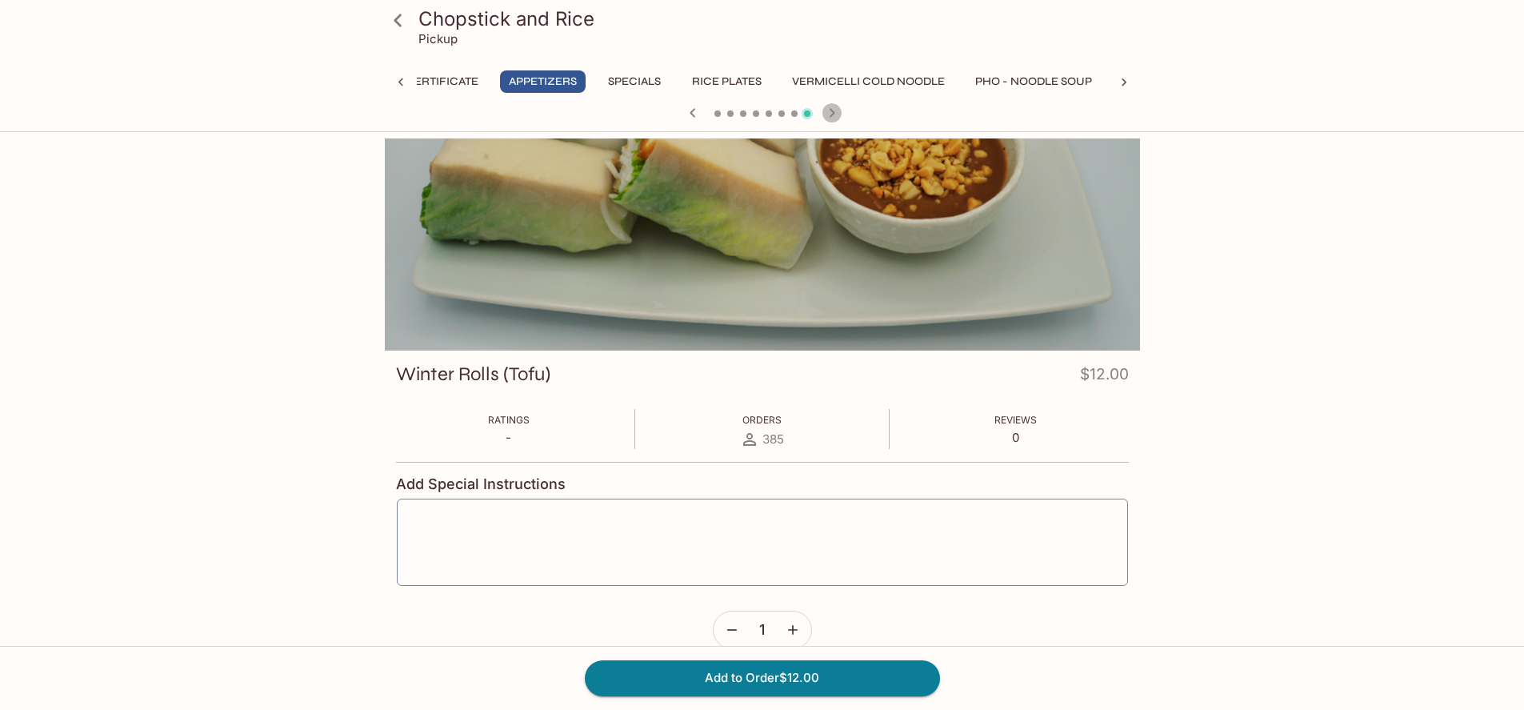
click at [833, 113] on icon "button" at bounding box center [832, 112] width 6 height 9
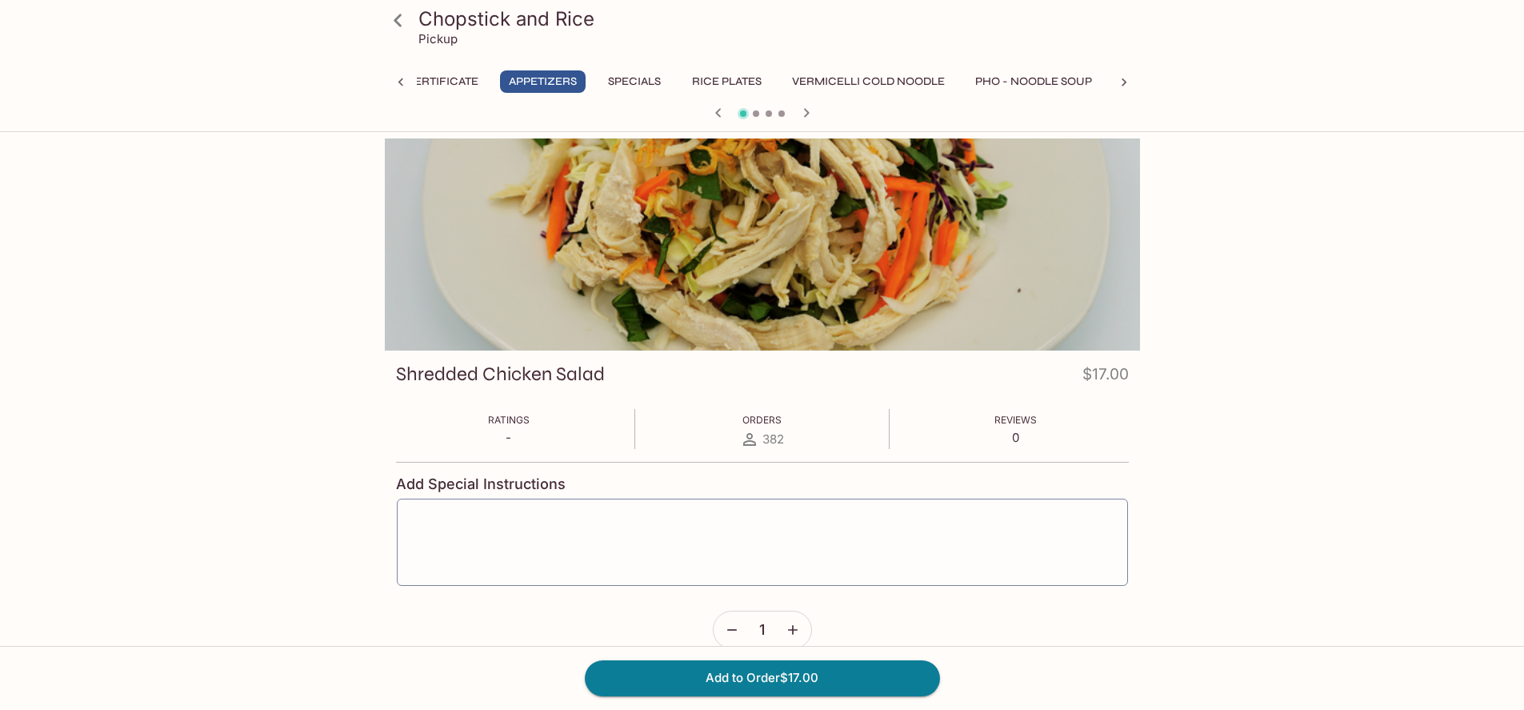
click at [833, 113] on div at bounding box center [762, 114] width 768 height 24
click at [804, 110] on icon "button" at bounding box center [806, 112] width 19 height 19
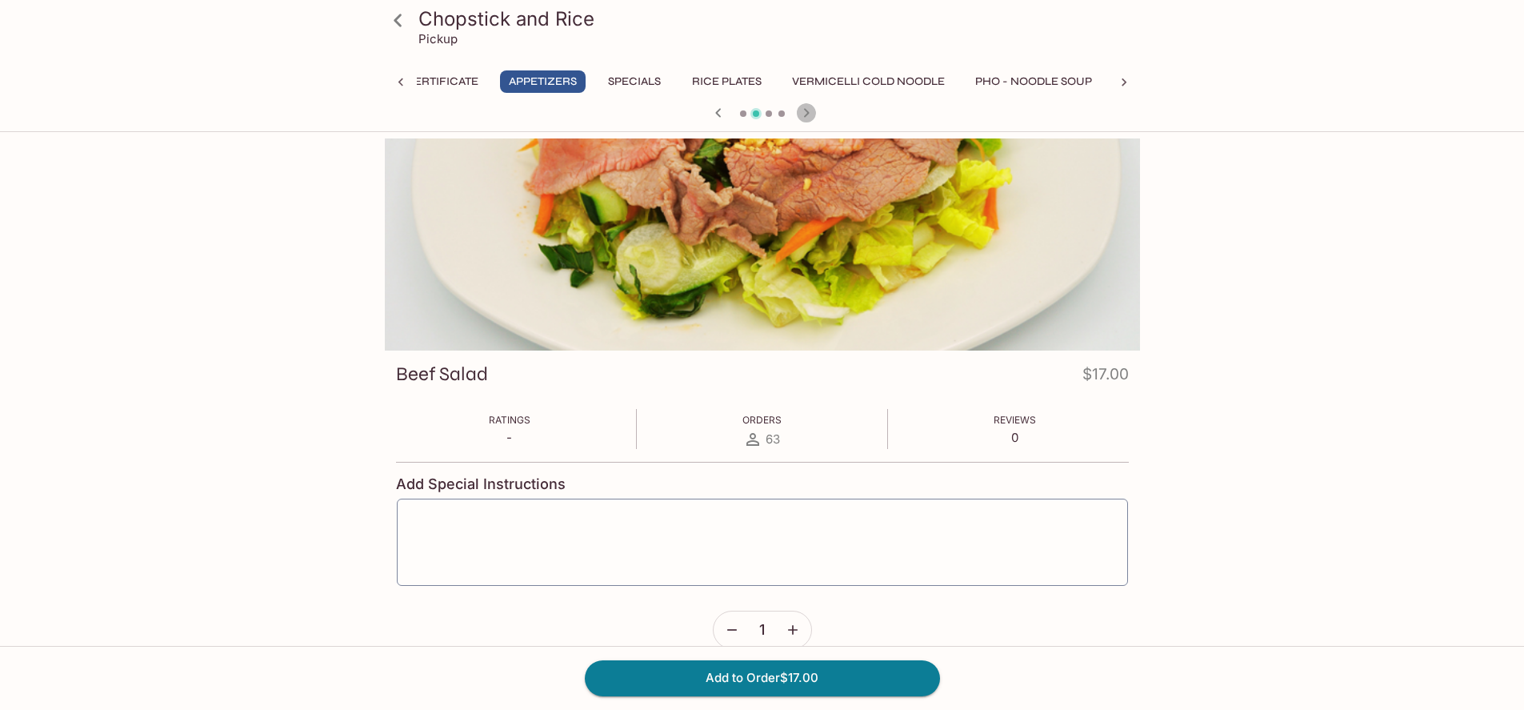
click at [804, 110] on icon "button" at bounding box center [806, 112] width 19 height 19
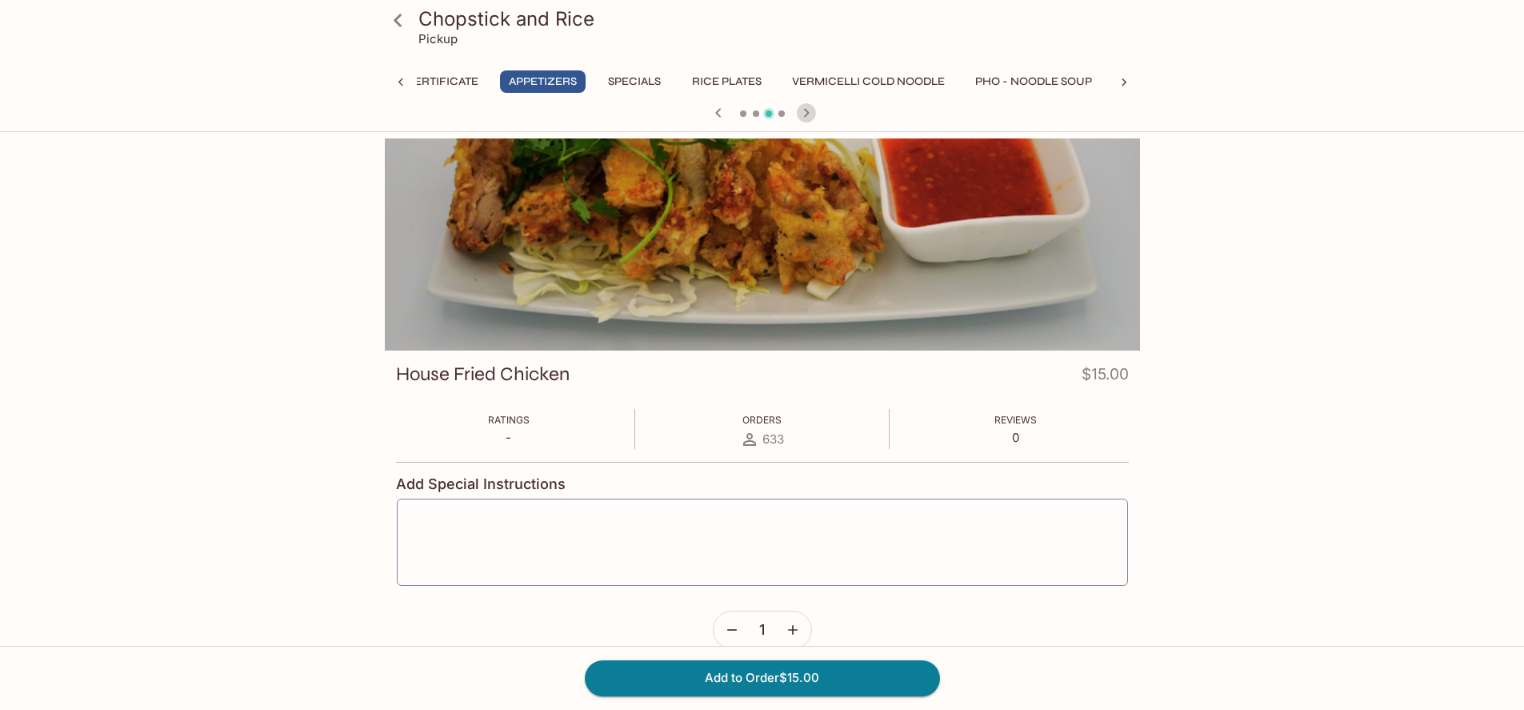
click at [804, 110] on icon "button" at bounding box center [806, 112] width 19 height 19
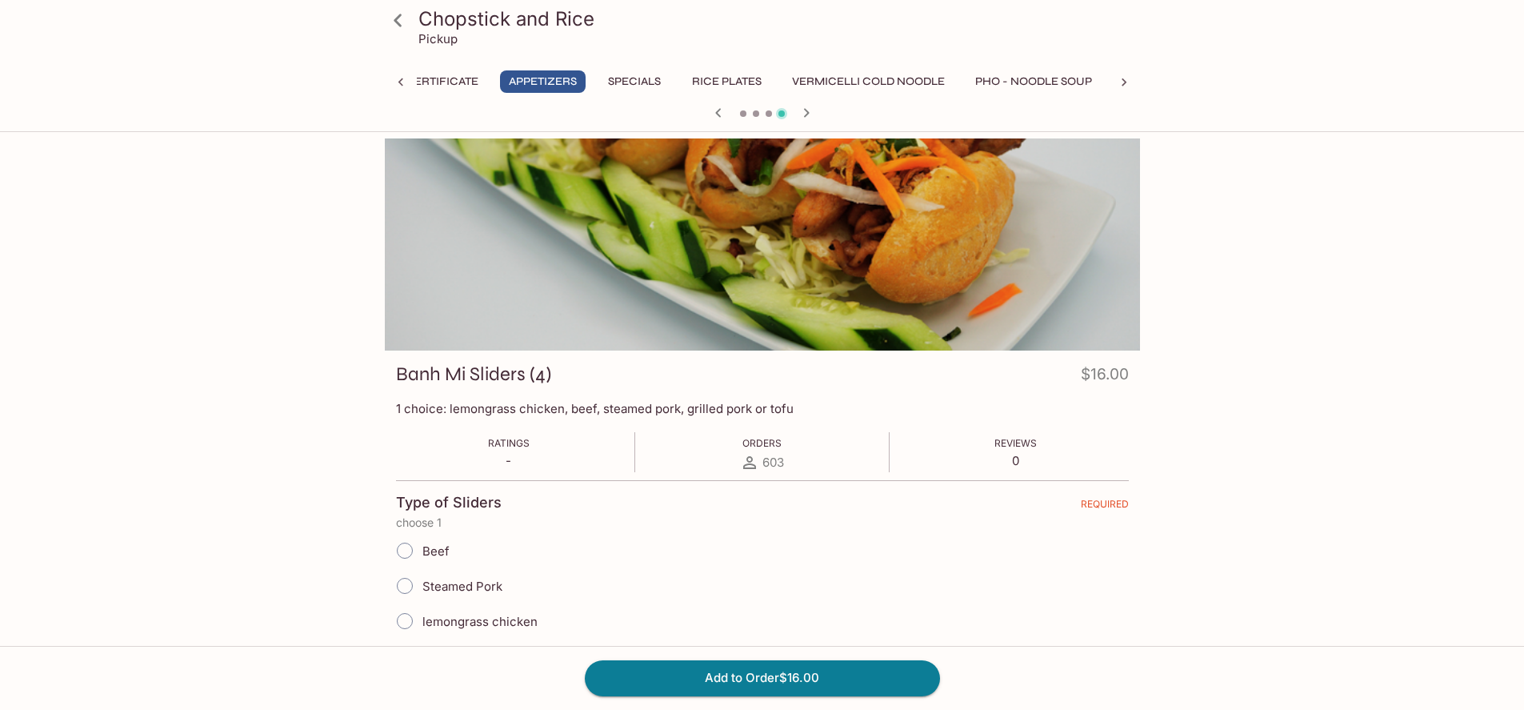
click at [1083, 88] on button "Pho - Noodle Soup" at bounding box center [1033, 81] width 134 height 22
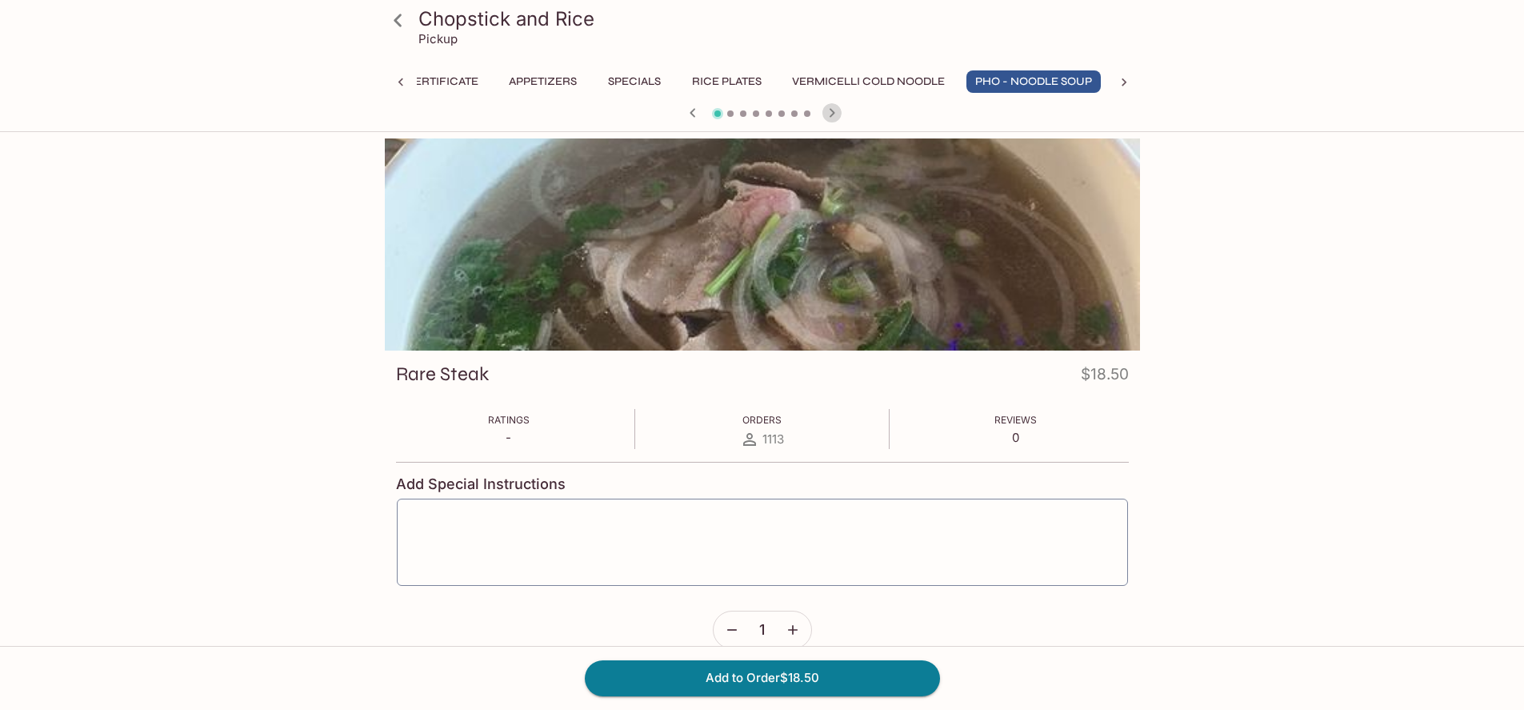
click at [831, 114] on icon "button" at bounding box center [831, 112] width 19 height 19
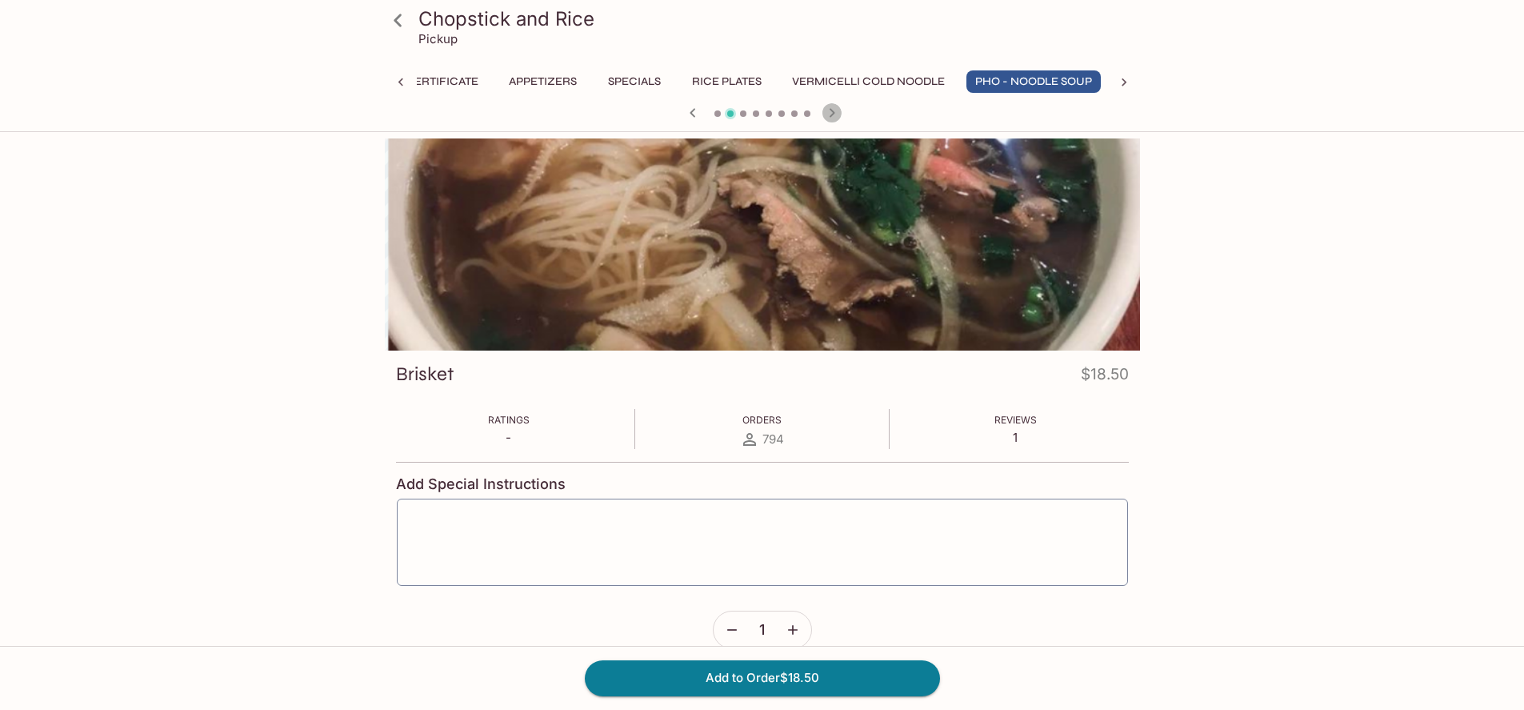
click at [831, 114] on icon "button" at bounding box center [831, 112] width 19 height 19
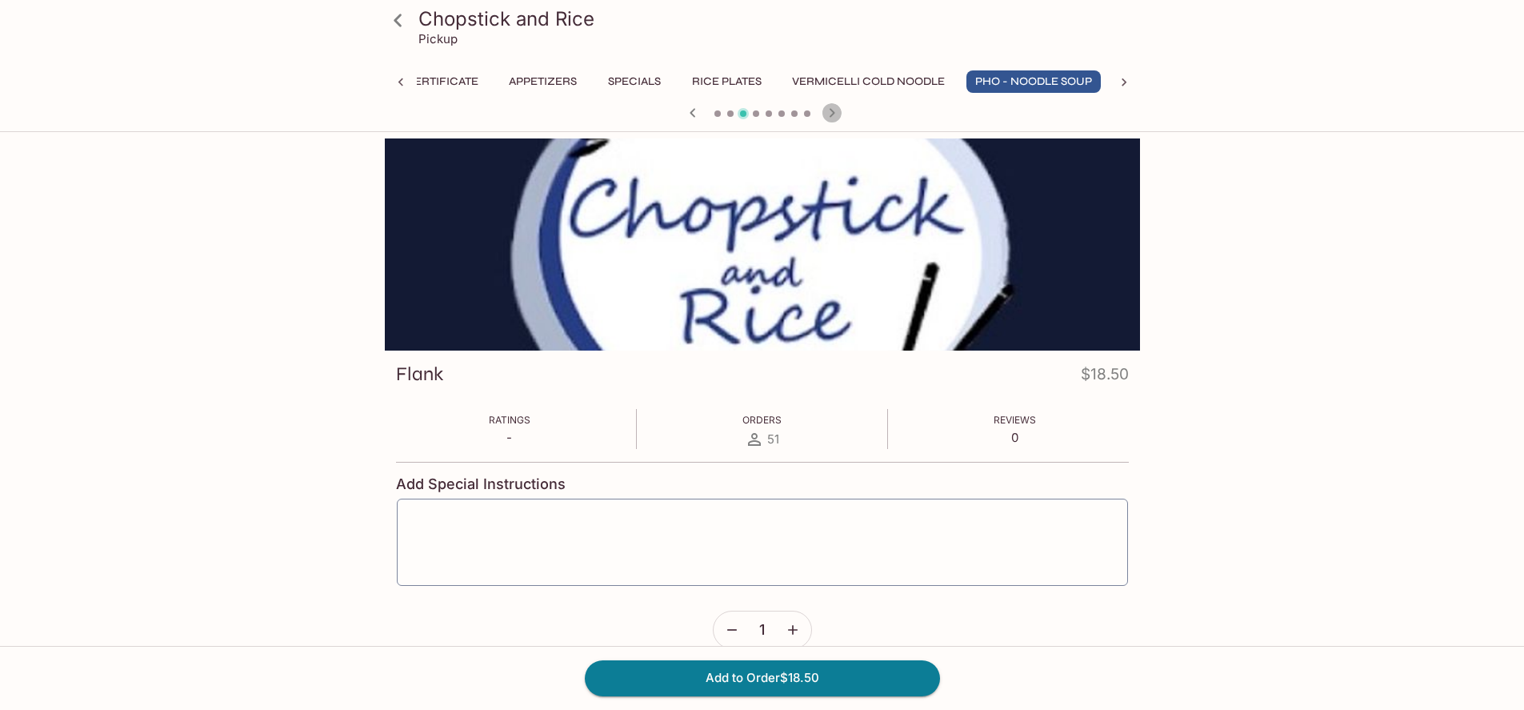
click at [831, 113] on icon "button" at bounding box center [831, 112] width 19 height 19
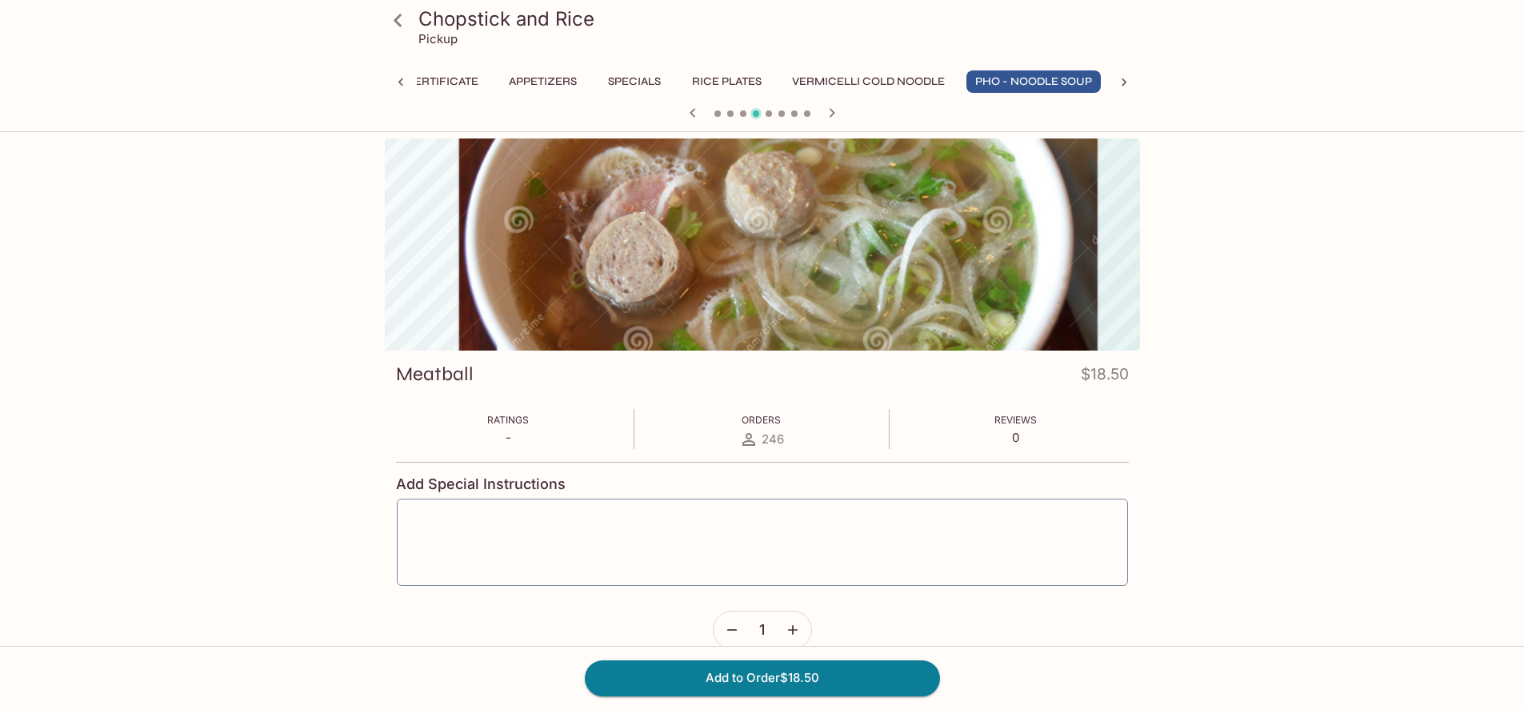
click at [832, 120] on icon "button" at bounding box center [831, 112] width 19 height 19
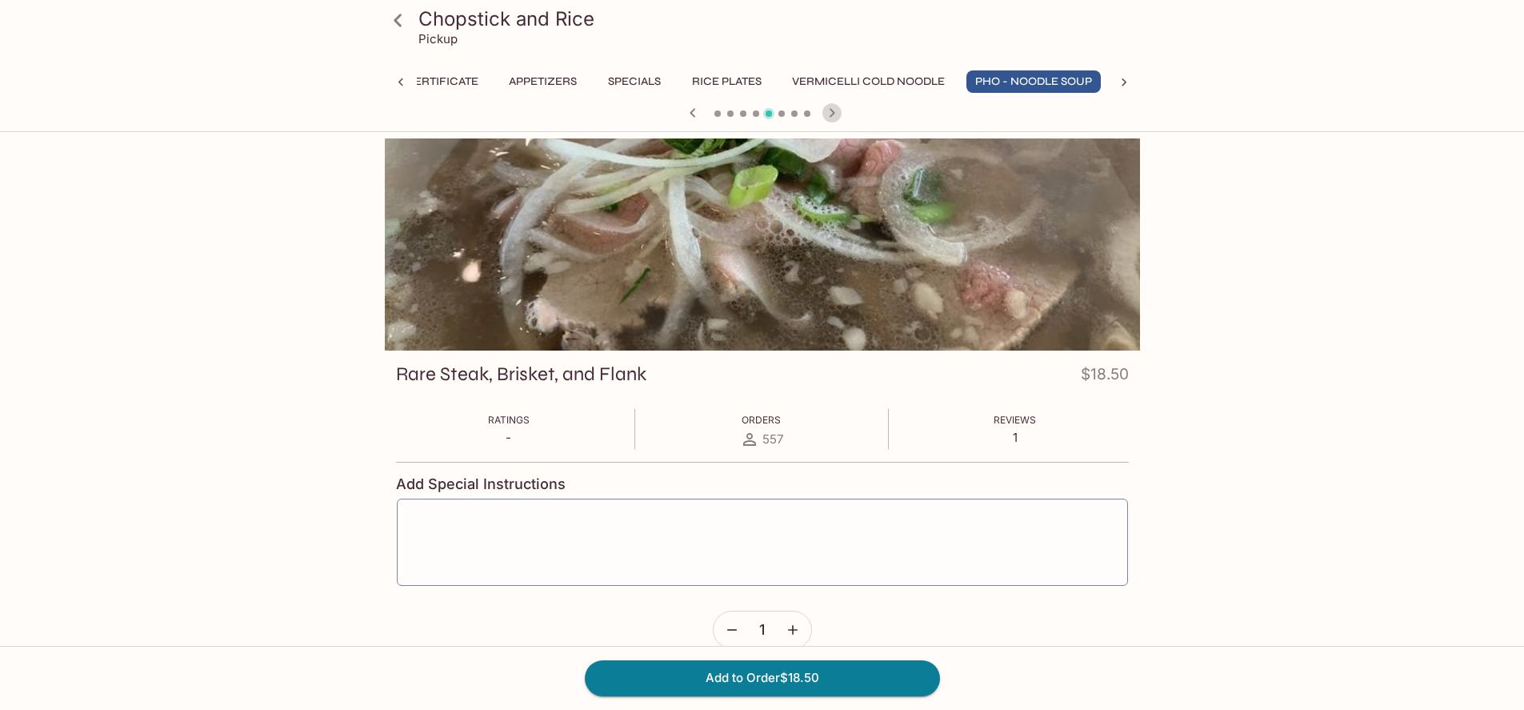
click at [832, 120] on icon "button" at bounding box center [831, 112] width 19 height 19
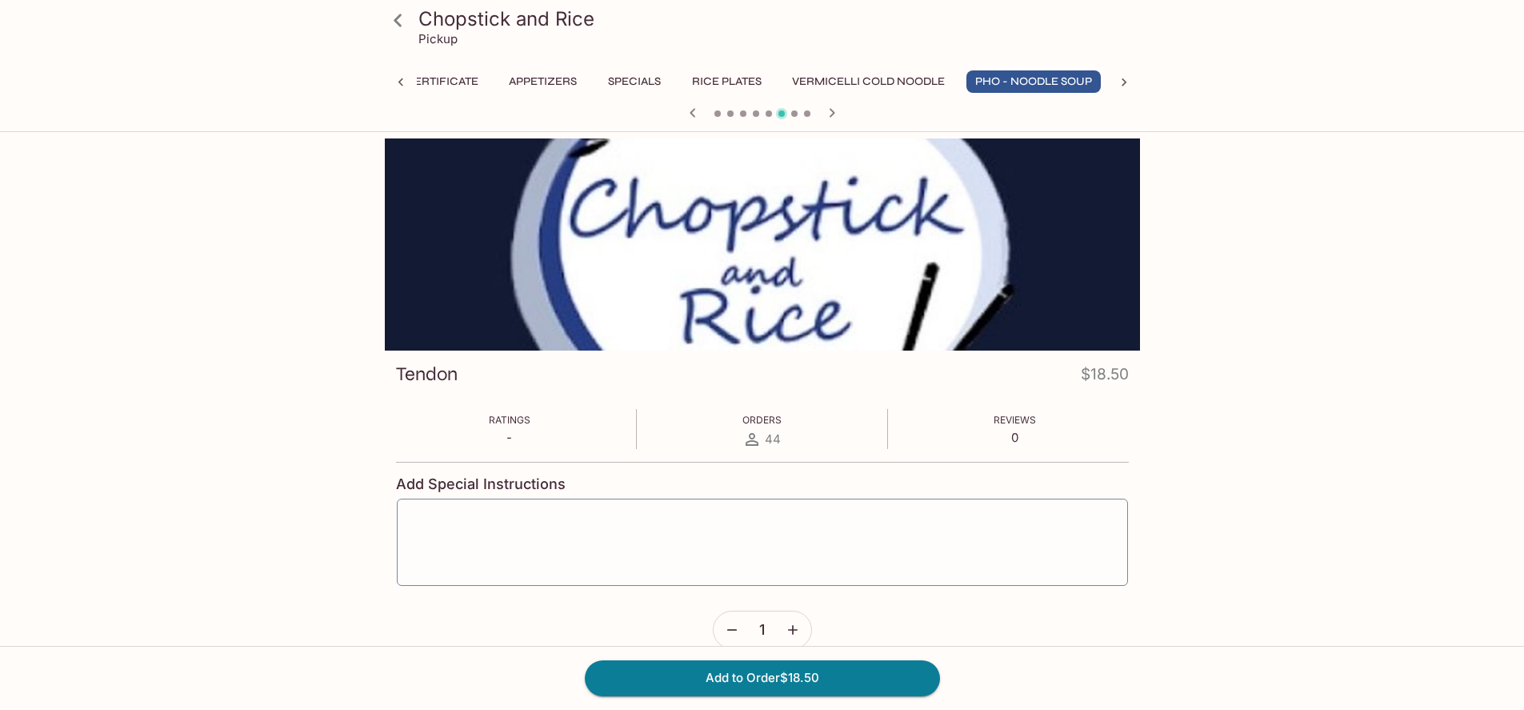
click at [831, 121] on icon "button" at bounding box center [831, 112] width 19 height 19
